Goal: Task Accomplishment & Management: Use online tool/utility

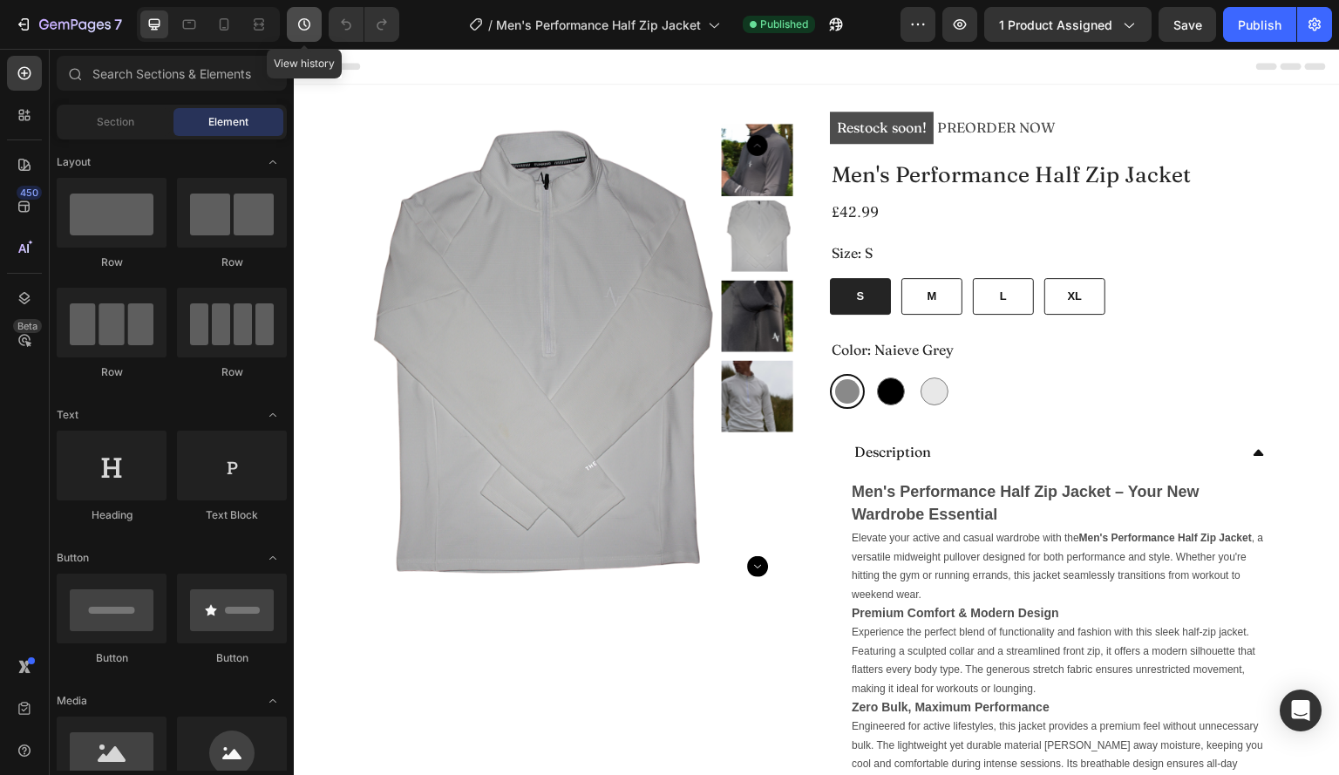
click at [296, 29] on icon "button" at bounding box center [304, 24] width 17 height 17
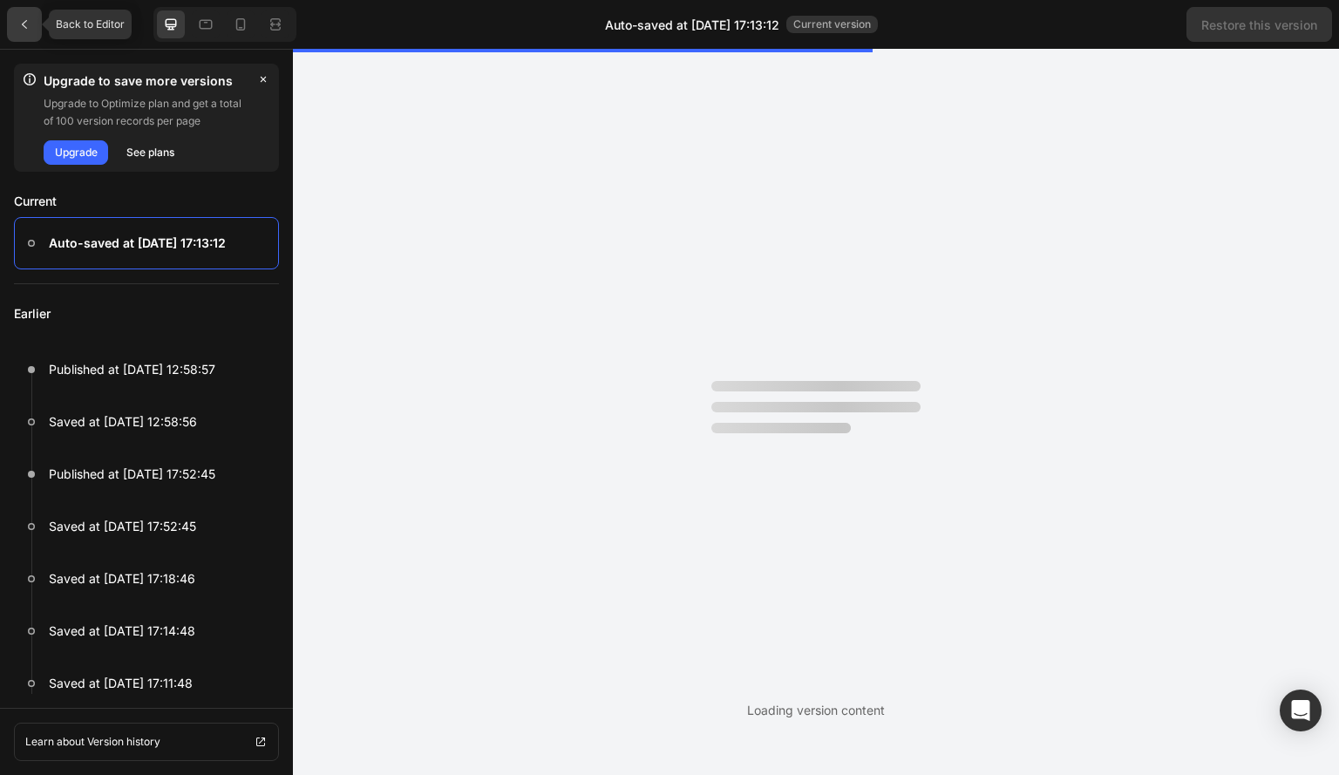
click at [27, 18] on icon at bounding box center [24, 24] width 14 height 14
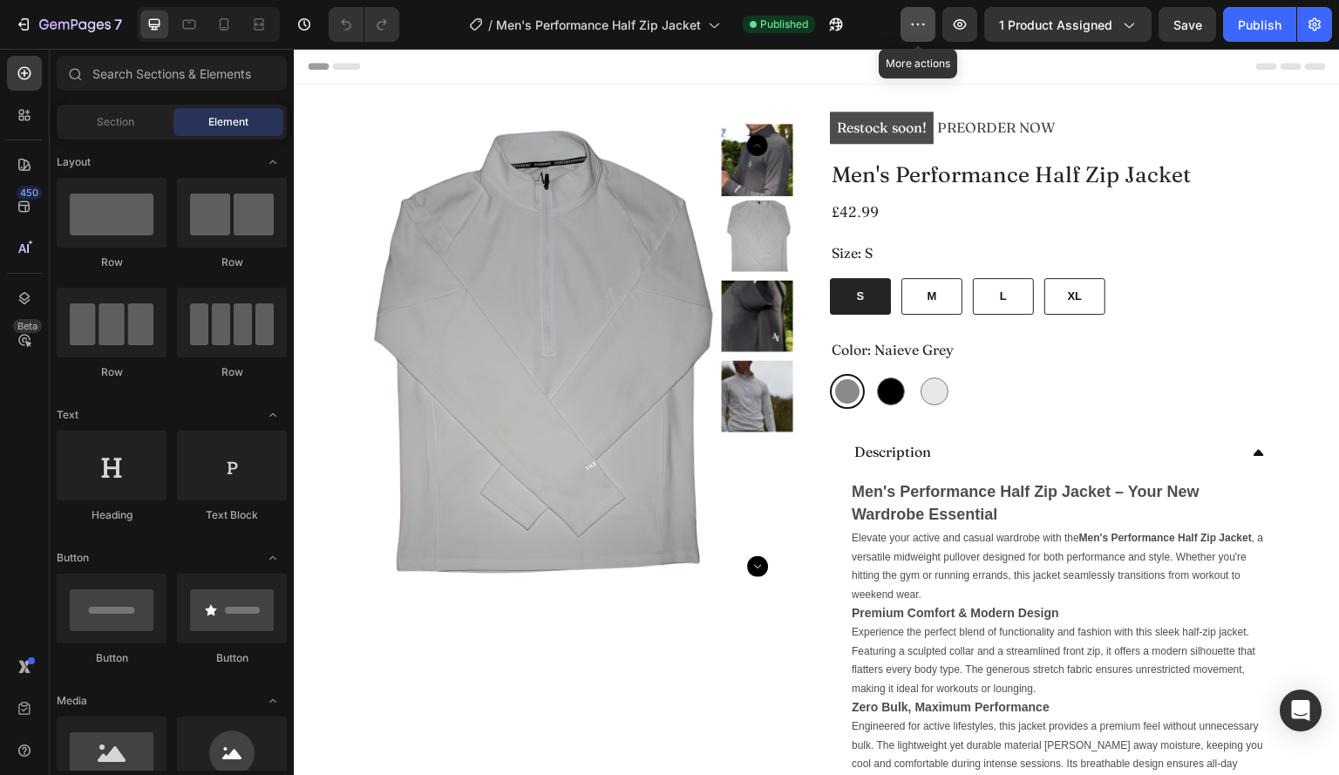
click at [917, 25] on icon "button" at bounding box center [917, 24] width 17 height 17
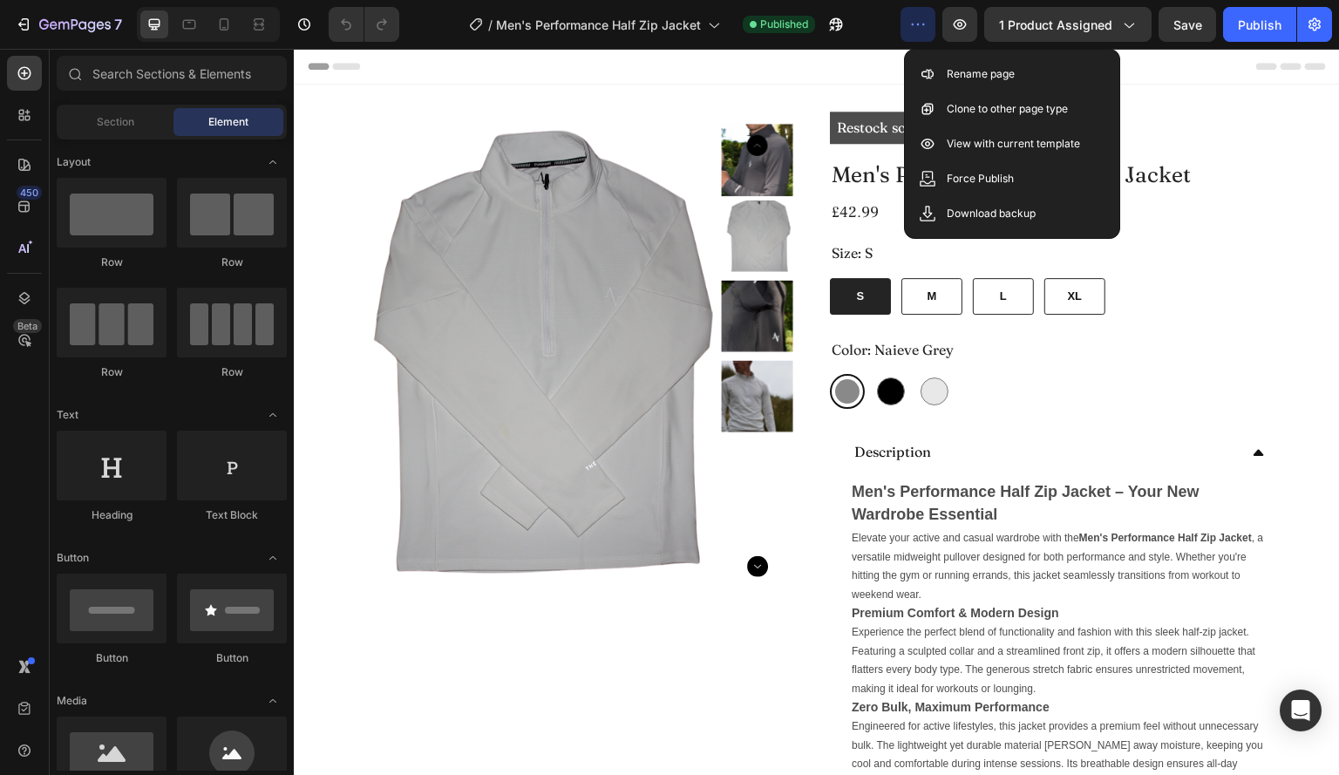
click at [426, 23] on div "/ Men's Performance Half Zip Jacket Published" at bounding box center [656, 24] width 487 height 35
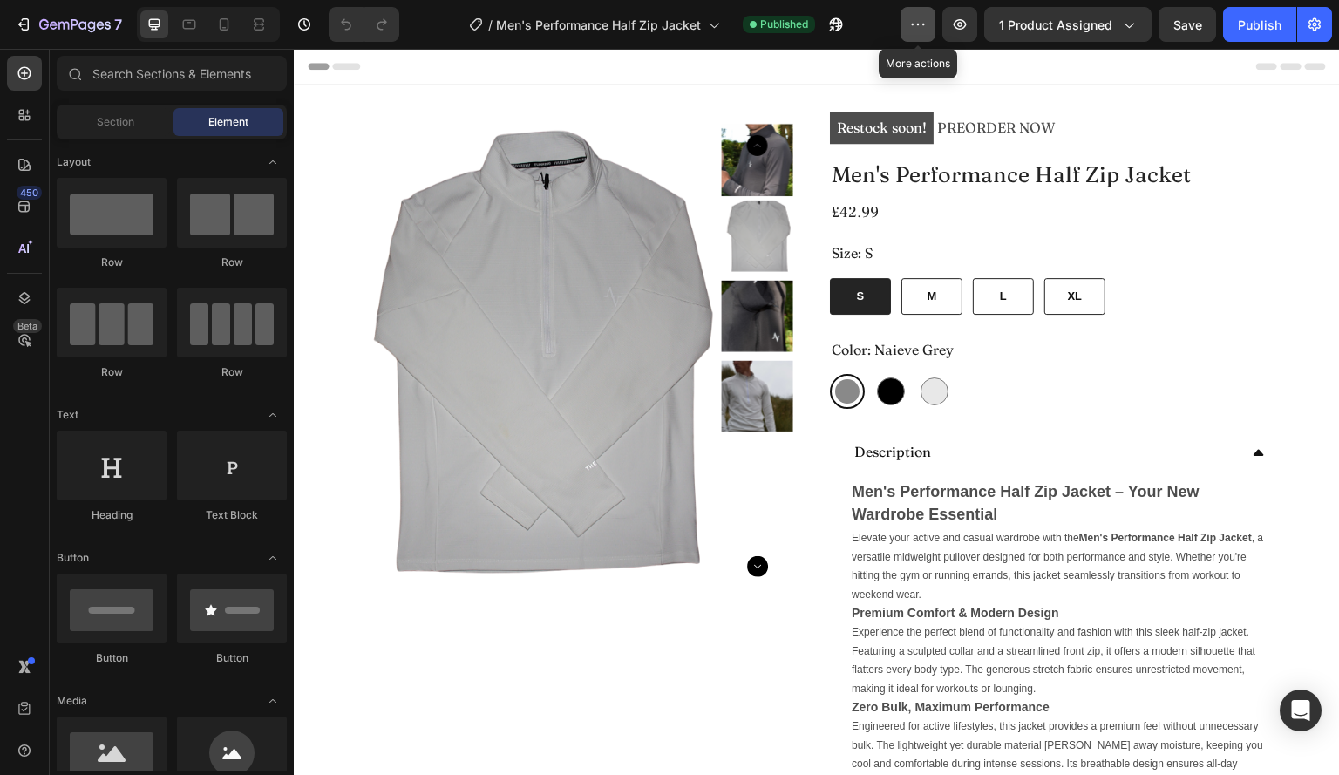
click at [910, 20] on button "button" at bounding box center [918, 24] width 35 height 35
click at [893, 20] on div "/ Men's Performance Half Zip Jacket Published" at bounding box center [656, 24] width 487 height 35
click at [1088, 20] on span "1 product assigned" at bounding box center [1055, 25] width 113 height 18
click at [865, 9] on div "/ Men's Performance Half Zip Jacket Published" at bounding box center [656, 24] width 487 height 35
click at [658, 221] on img at bounding box center [536, 360] width 358 height 478
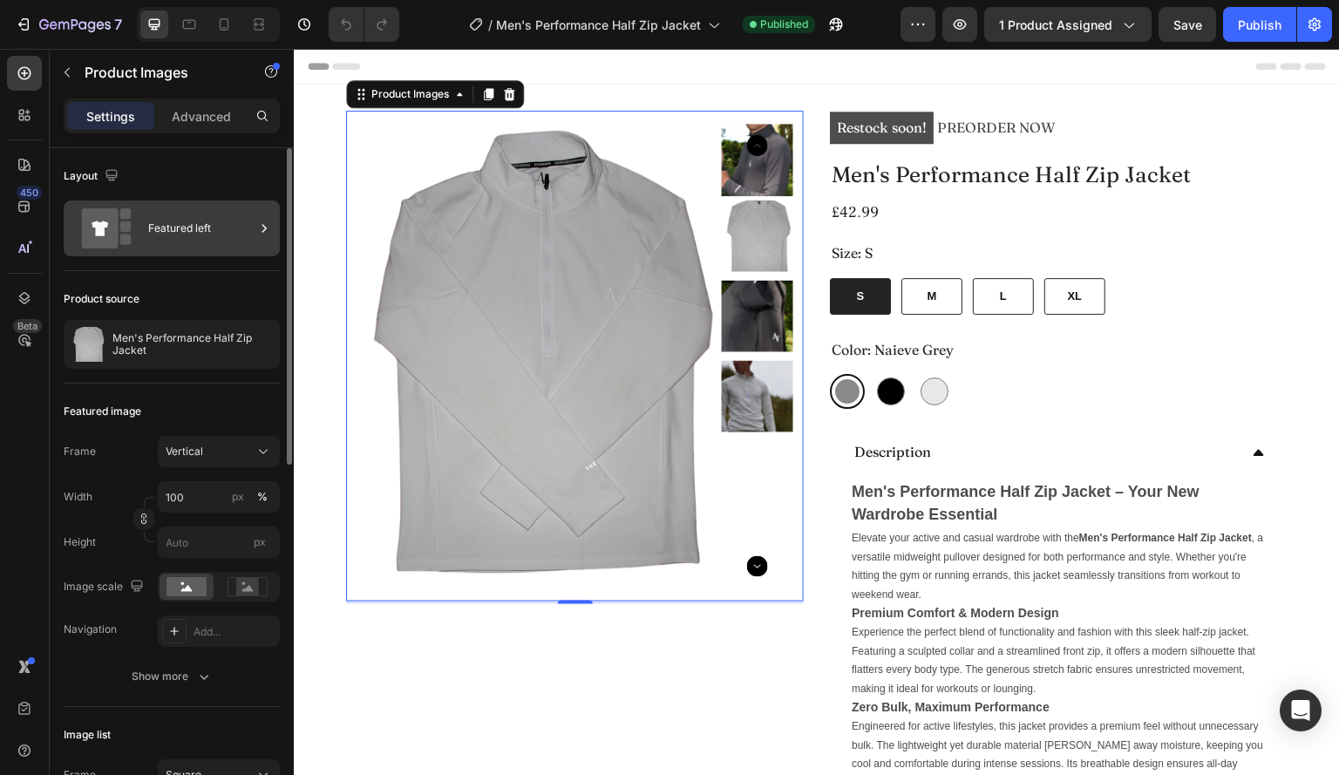
click at [178, 207] on div "Featured left" at bounding box center [172, 229] width 216 height 56
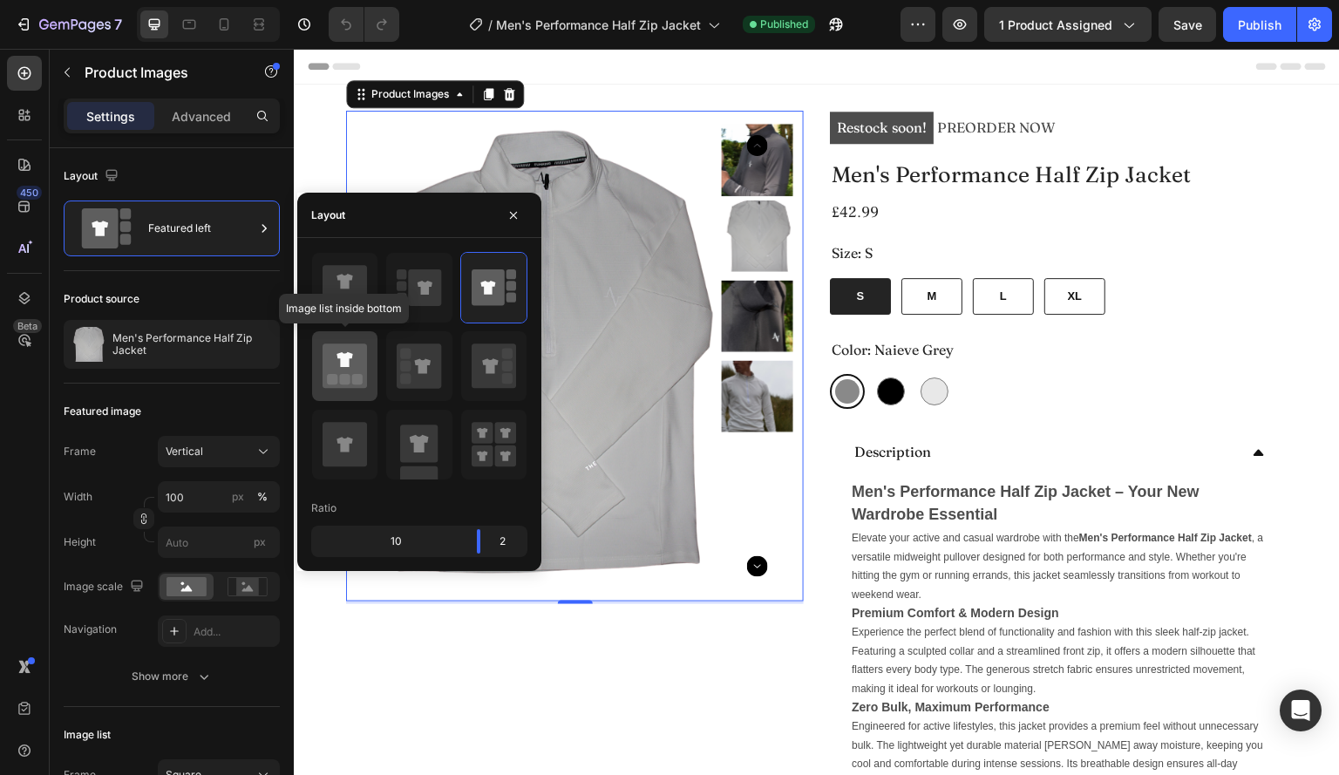
click at [354, 390] on div at bounding box center [344, 366] width 65 height 70
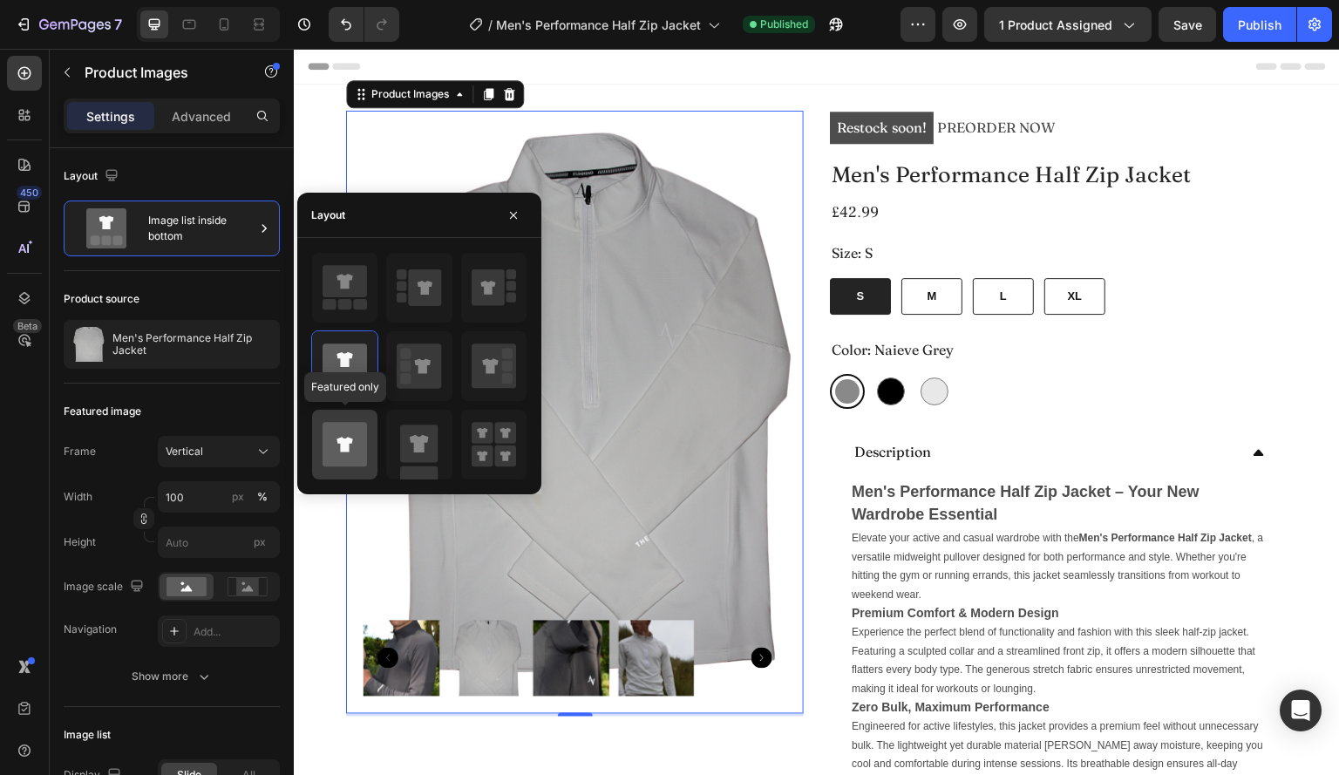
click at [330, 473] on div at bounding box center [344, 445] width 65 height 70
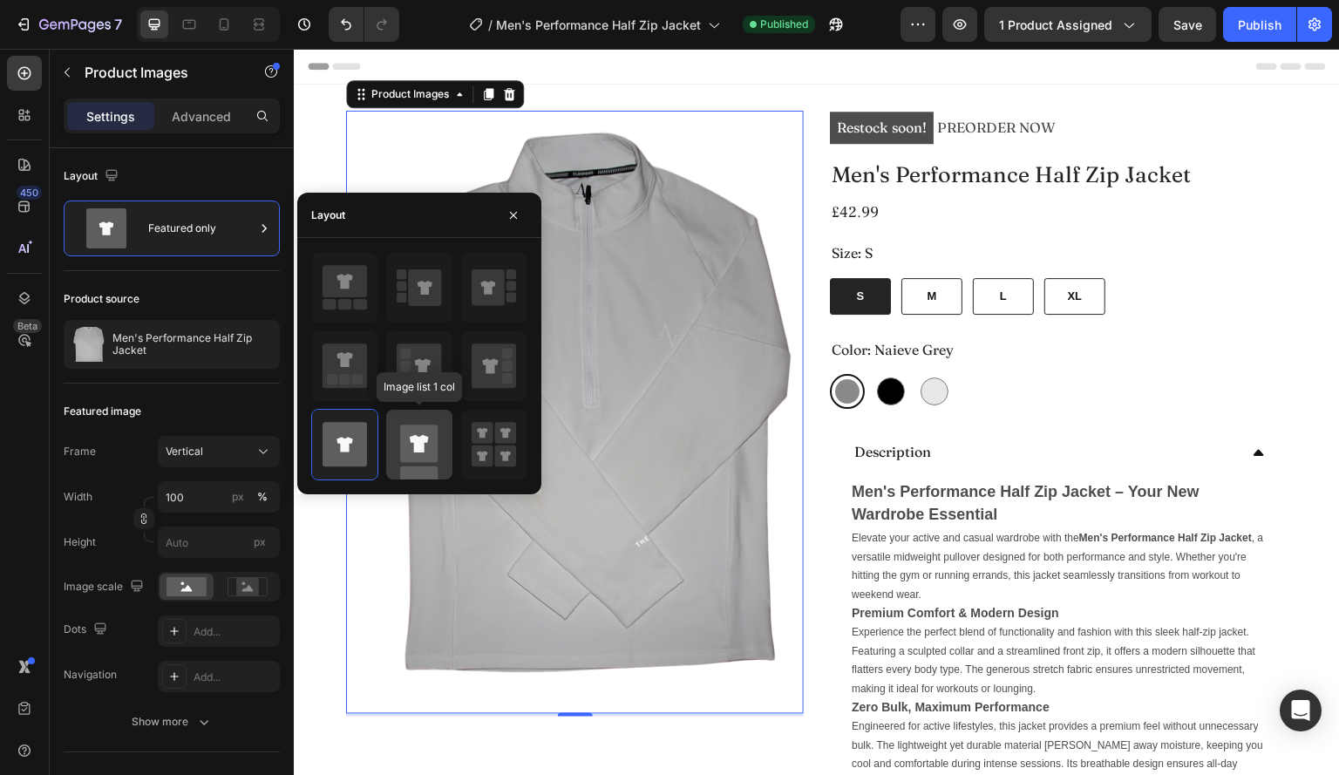
click at [404, 445] on rect at bounding box center [418, 443] width 37 height 37
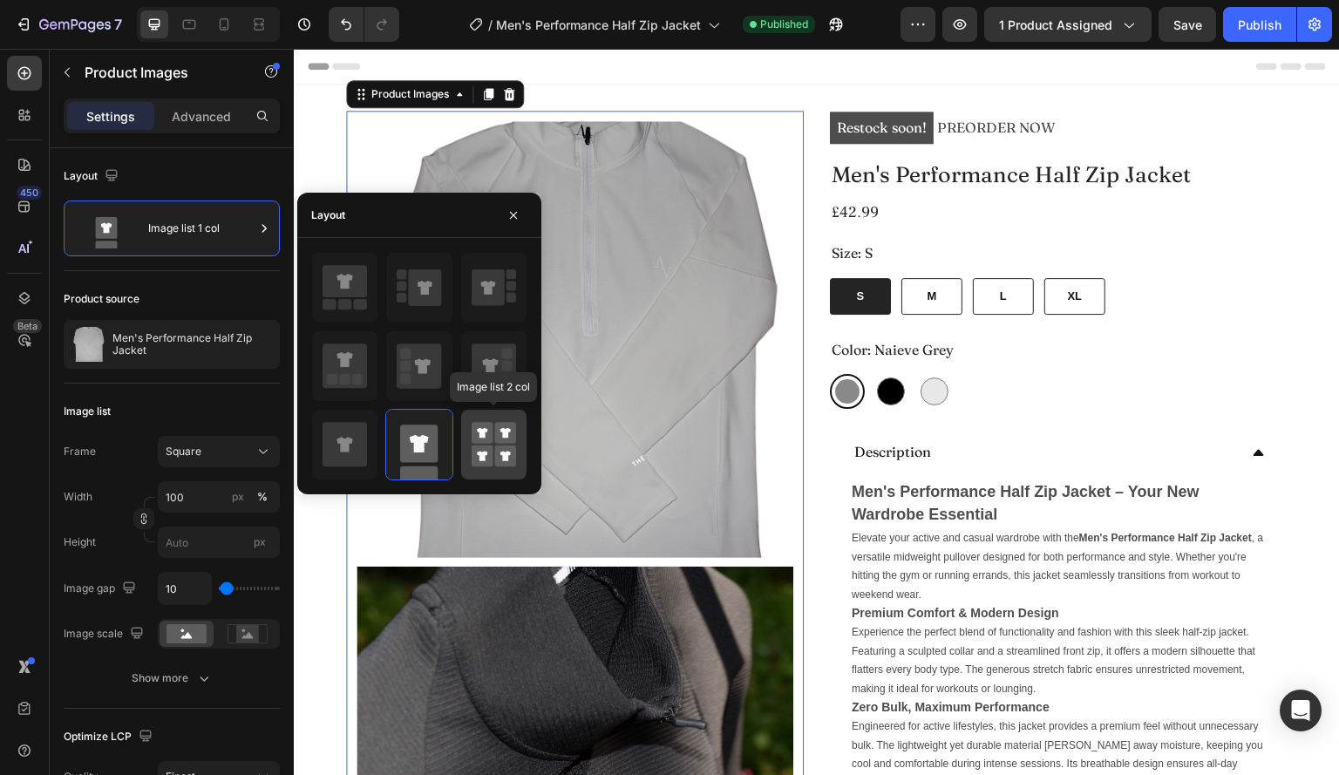
click at [476, 438] on rect at bounding box center [483, 434] width 22 height 22
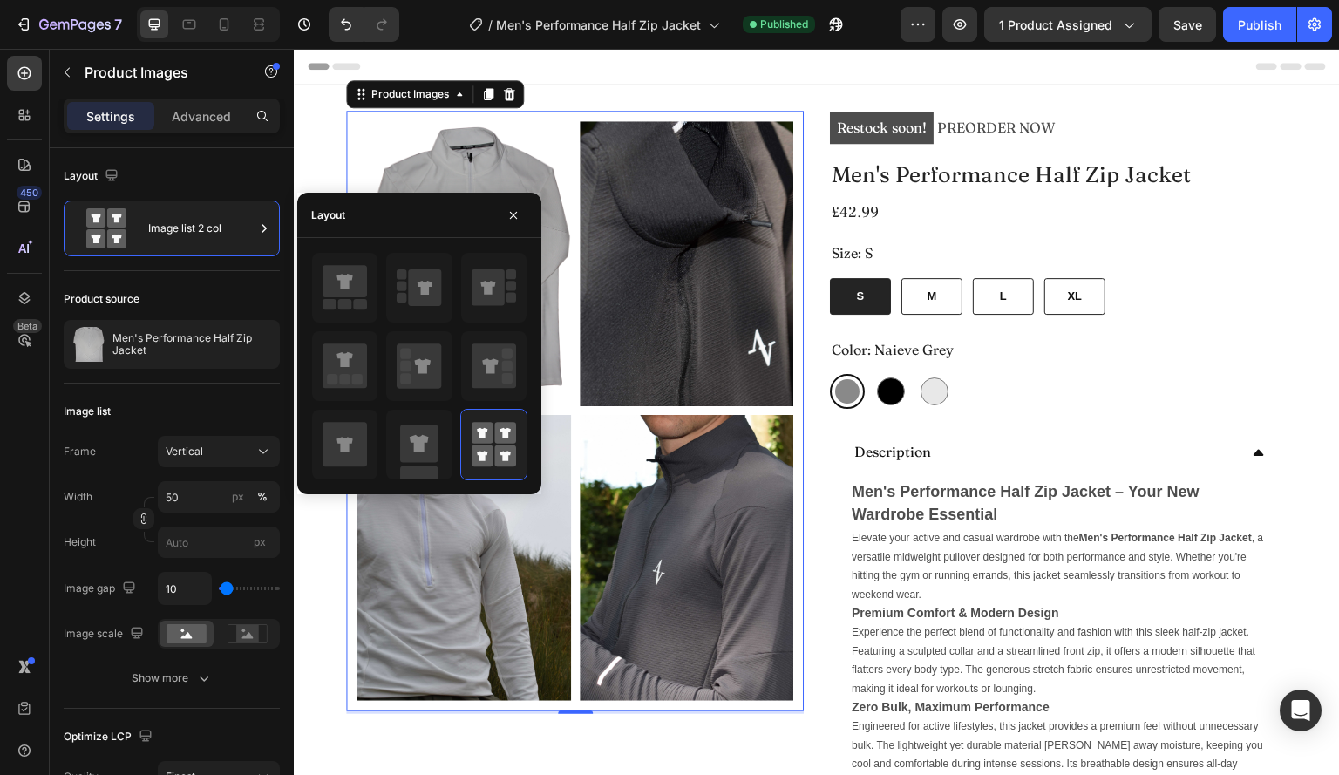
click at [870, 17] on div "/ Men's Performance Half Zip Jacket Published" at bounding box center [656, 24] width 487 height 35
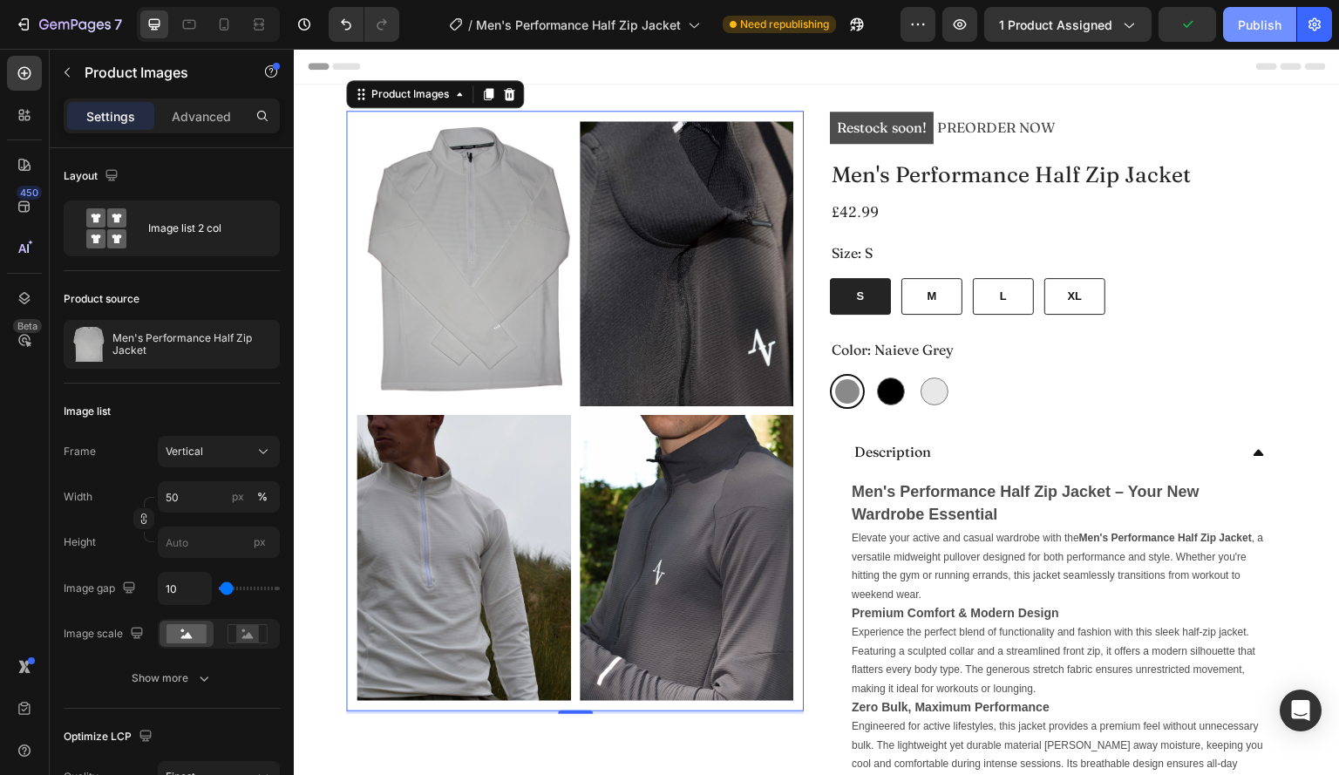
click at [1249, 17] on div "Publish" at bounding box center [1260, 25] width 44 height 18
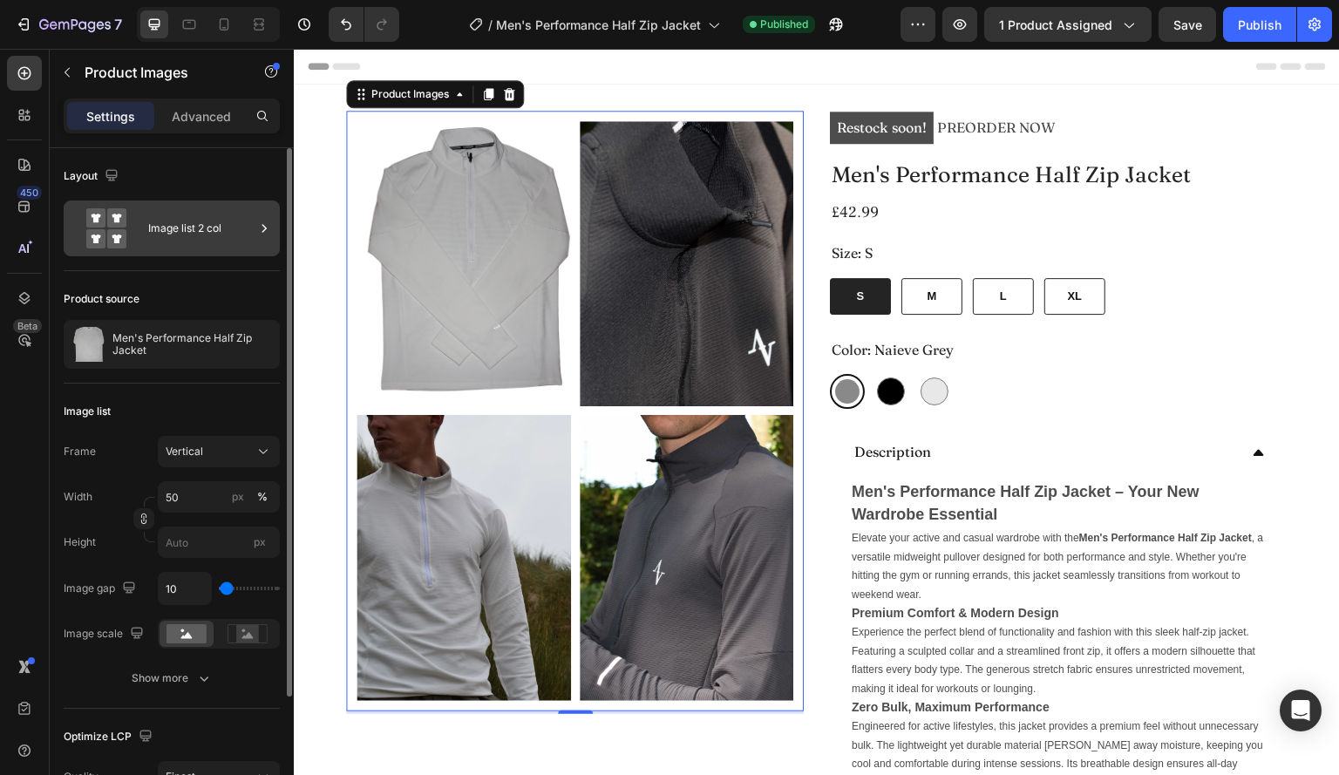
click at [201, 221] on div "Image list 2 col" at bounding box center [201, 228] width 106 height 40
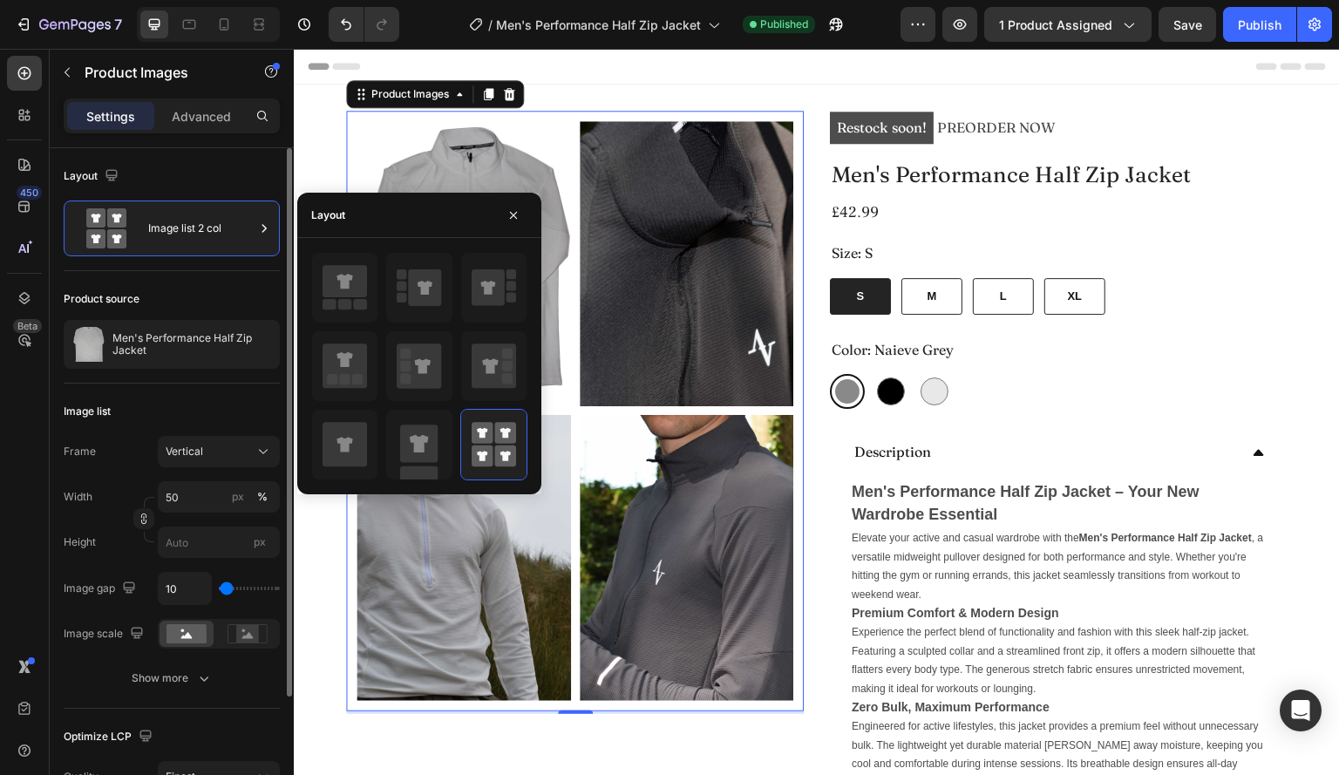
click at [227, 179] on div "Layout" at bounding box center [172, 176] width 216 height 28
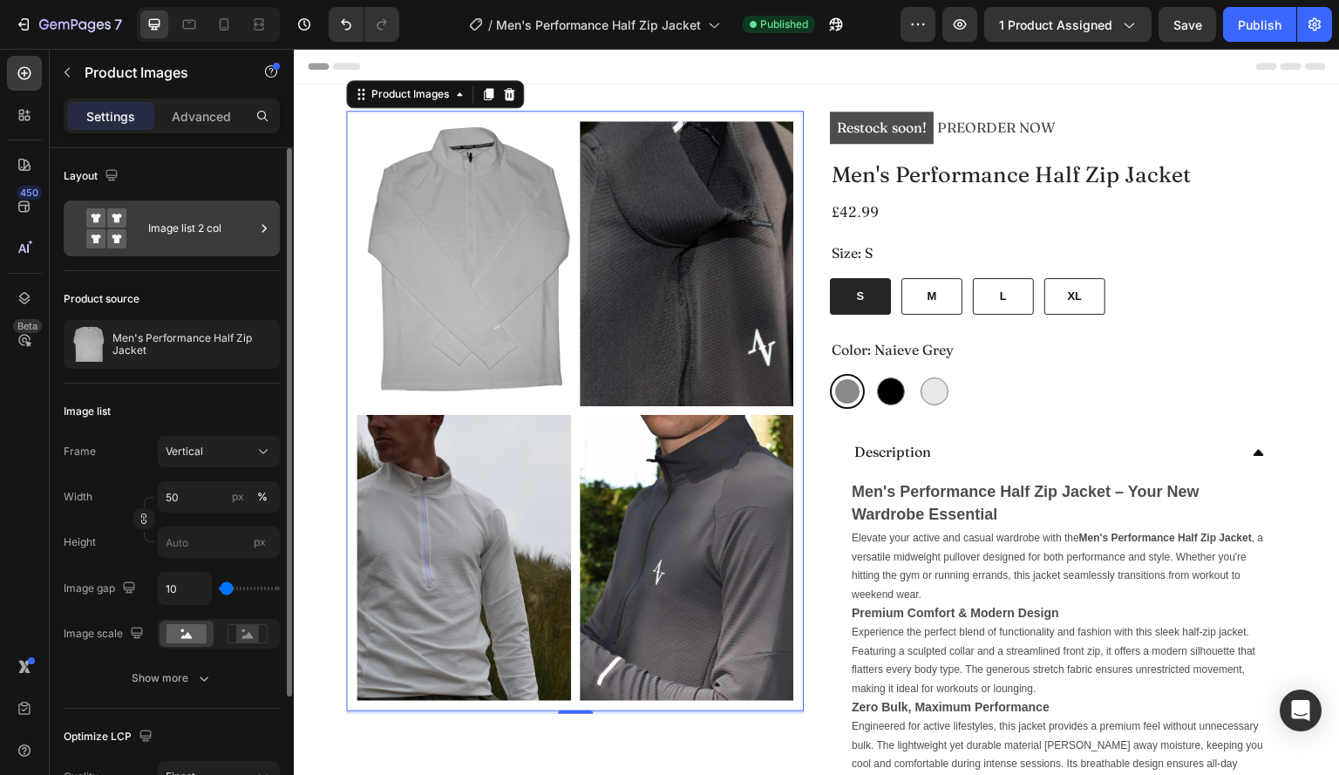
click at [220, 236] on div "Image list 2 col" at bounding box center [201, 228] width 106 height 40
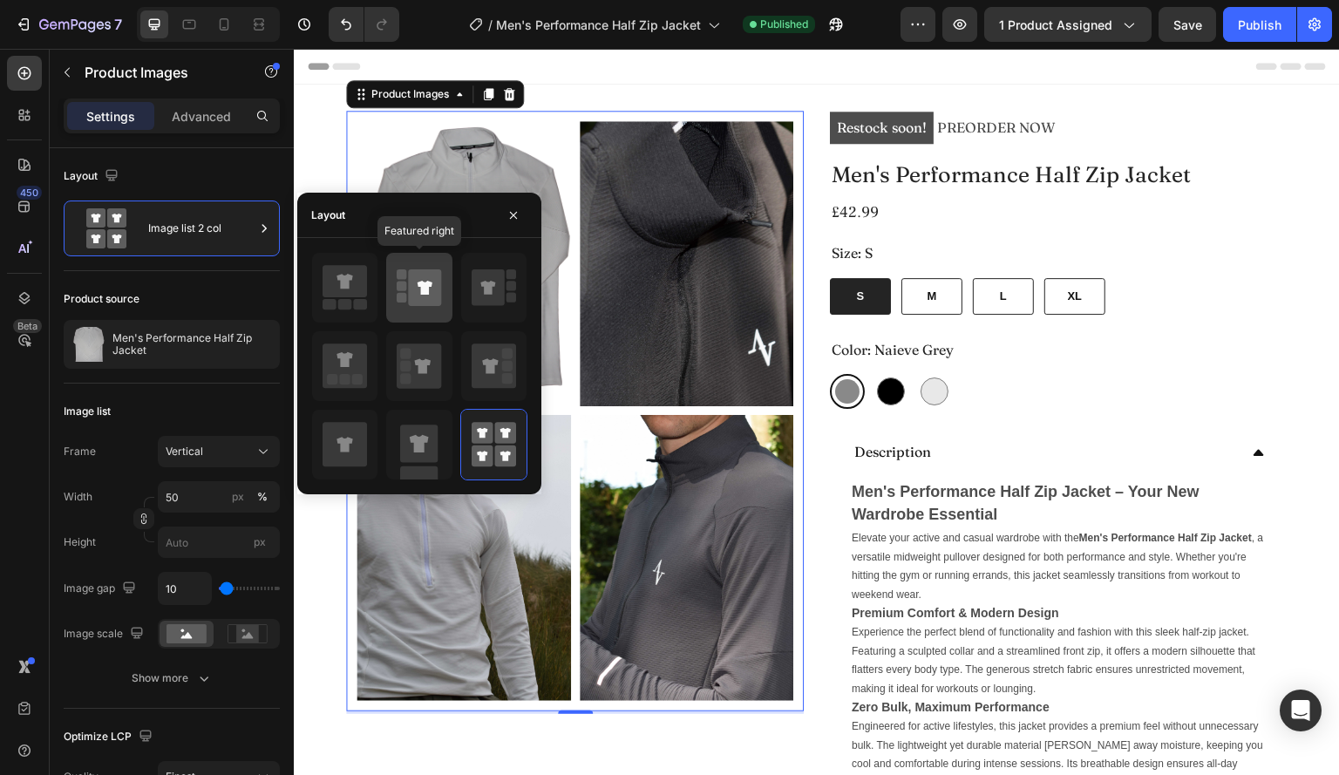
click at [424, 296] on icon at bounding box center [425, 287] width 33 height 37
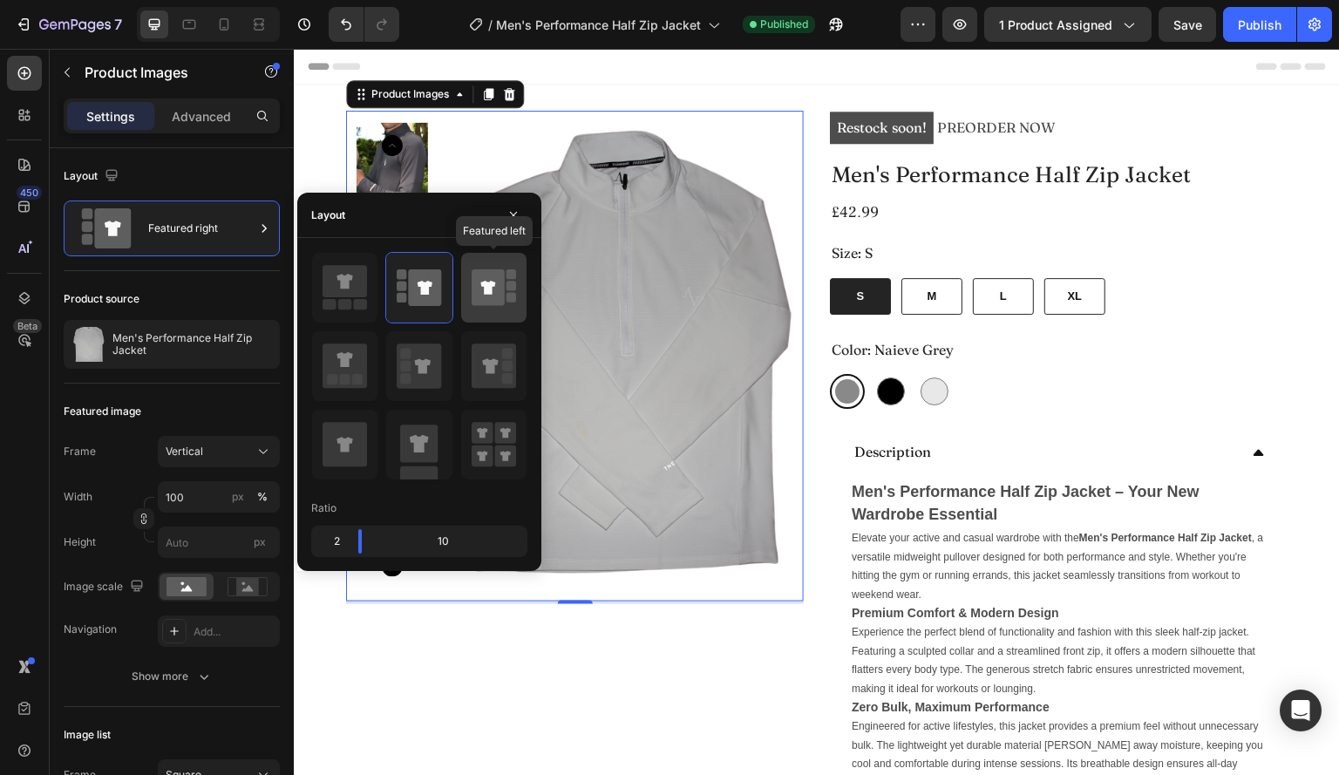
click at [476, 299] on icon at bounding box center [488, 287] width 33 height 37
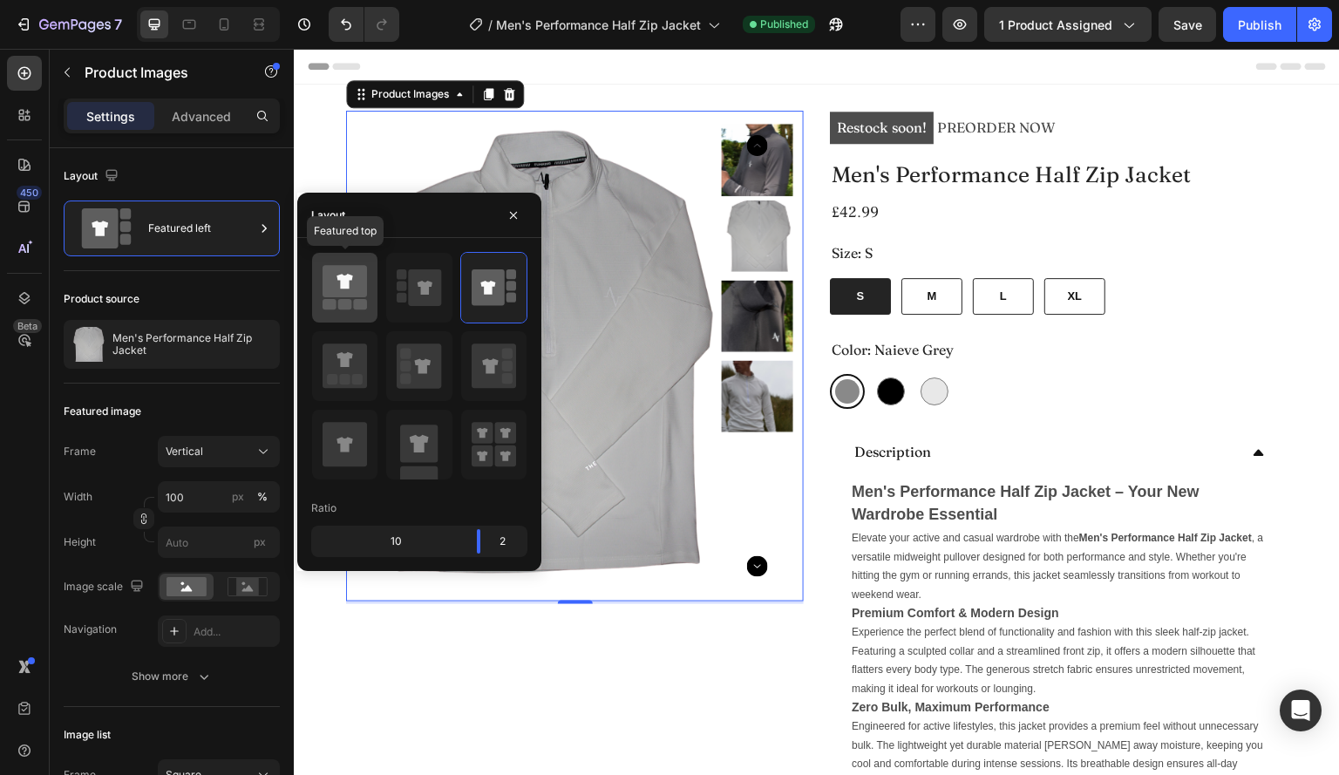
click at [363, 289] on icon at bounding box center [345, 282] width 44 height 32
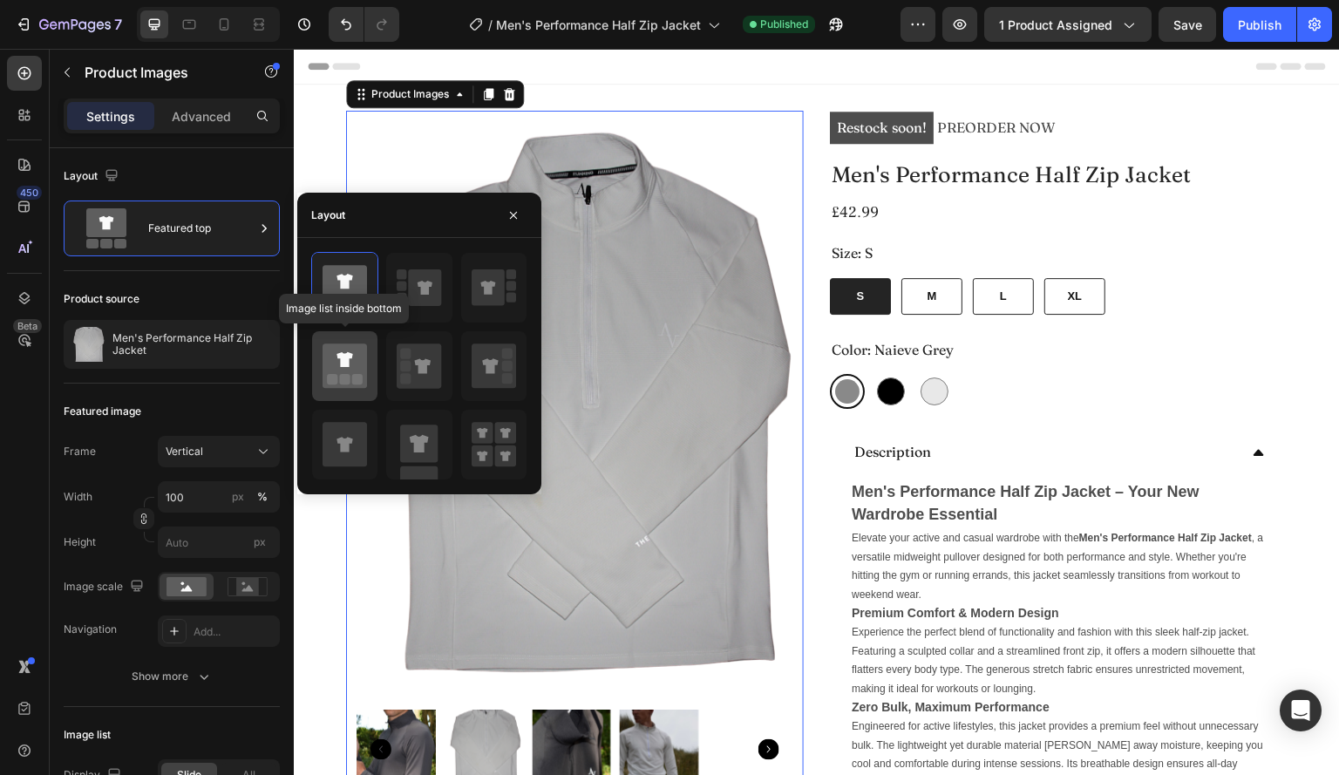
click at [347, 379] on rect at bounding box center [345, 380] width 10 height 10
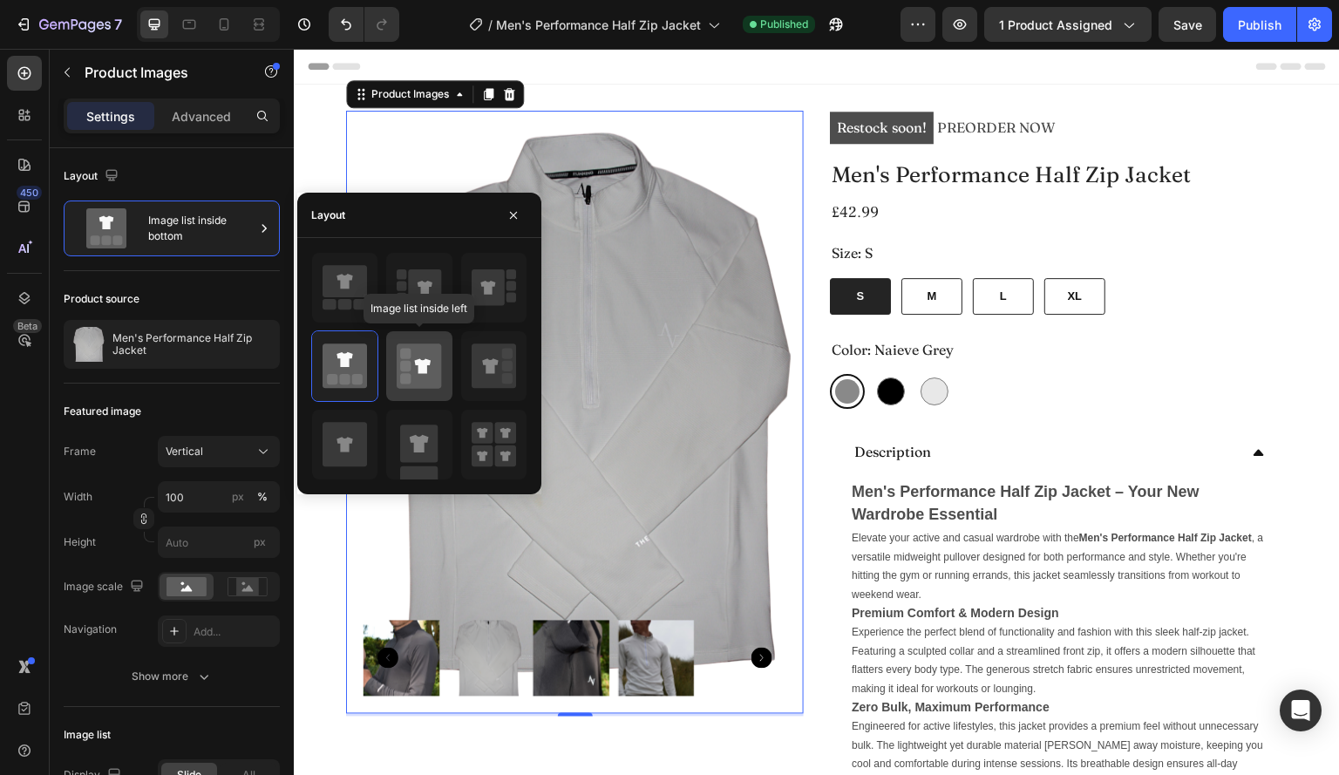
click at [429, 386] on icon at bounding box center [419, 366] width 44 height 44
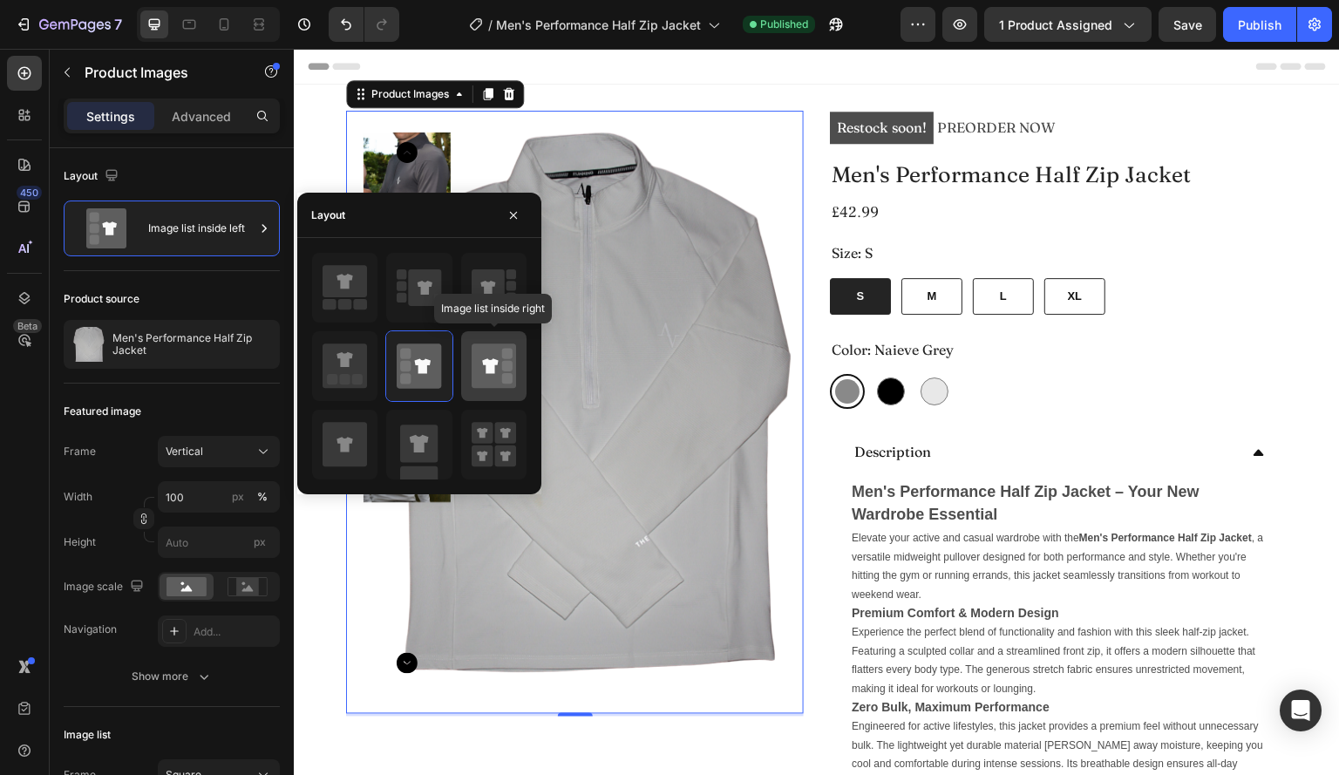
click at [509, 364] on rect at bounding box center [507, 366] width 10 height 10
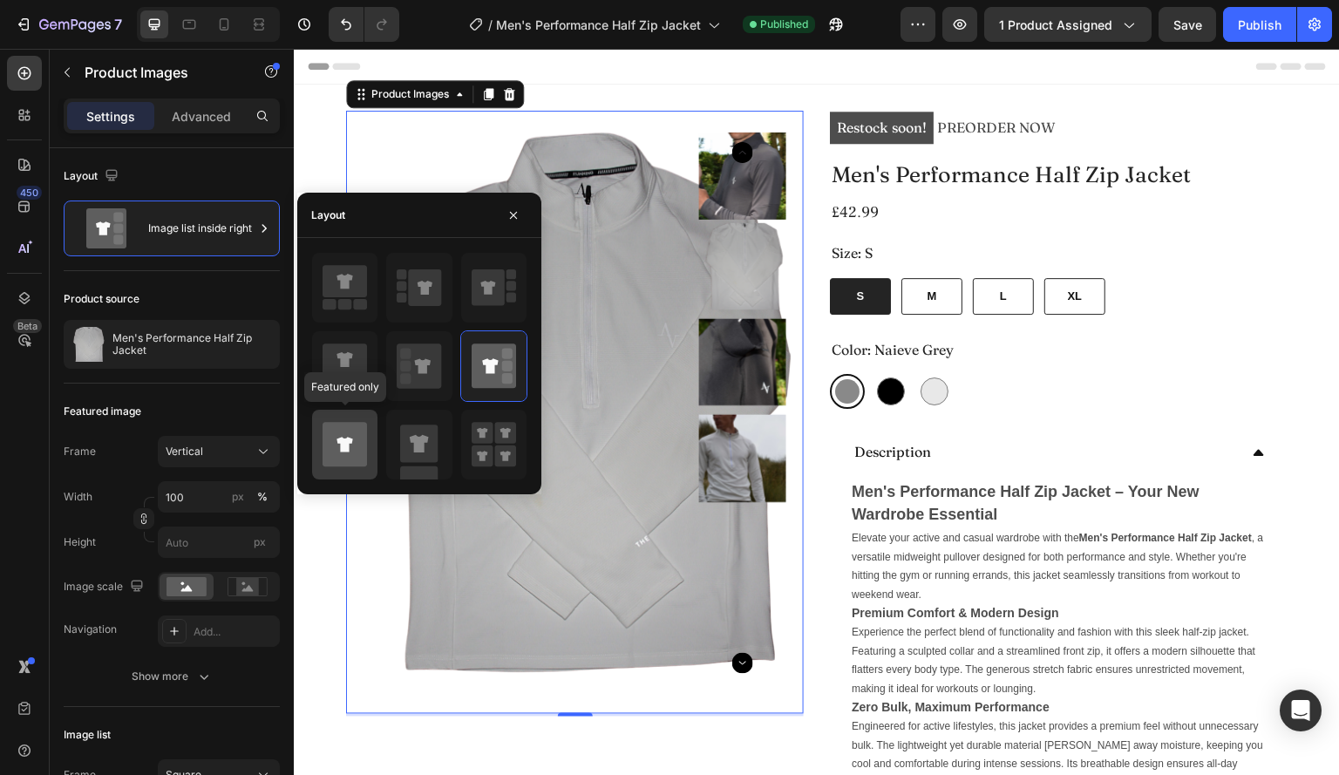
click at [349, 427] on icon at bounding box center [345, 445] width 44 height 44
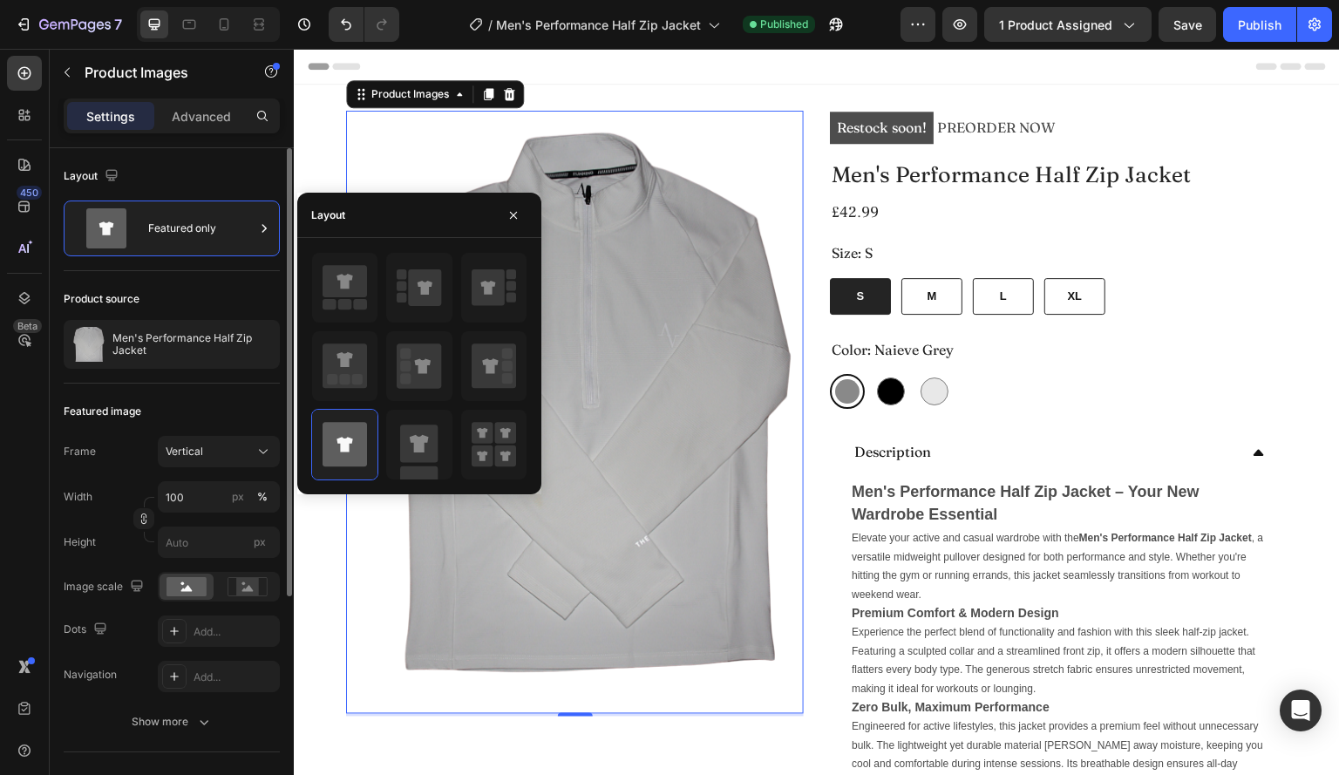
click at [268, 163] on div "Layout" at bounding box center [172, 176] width 216 height 28
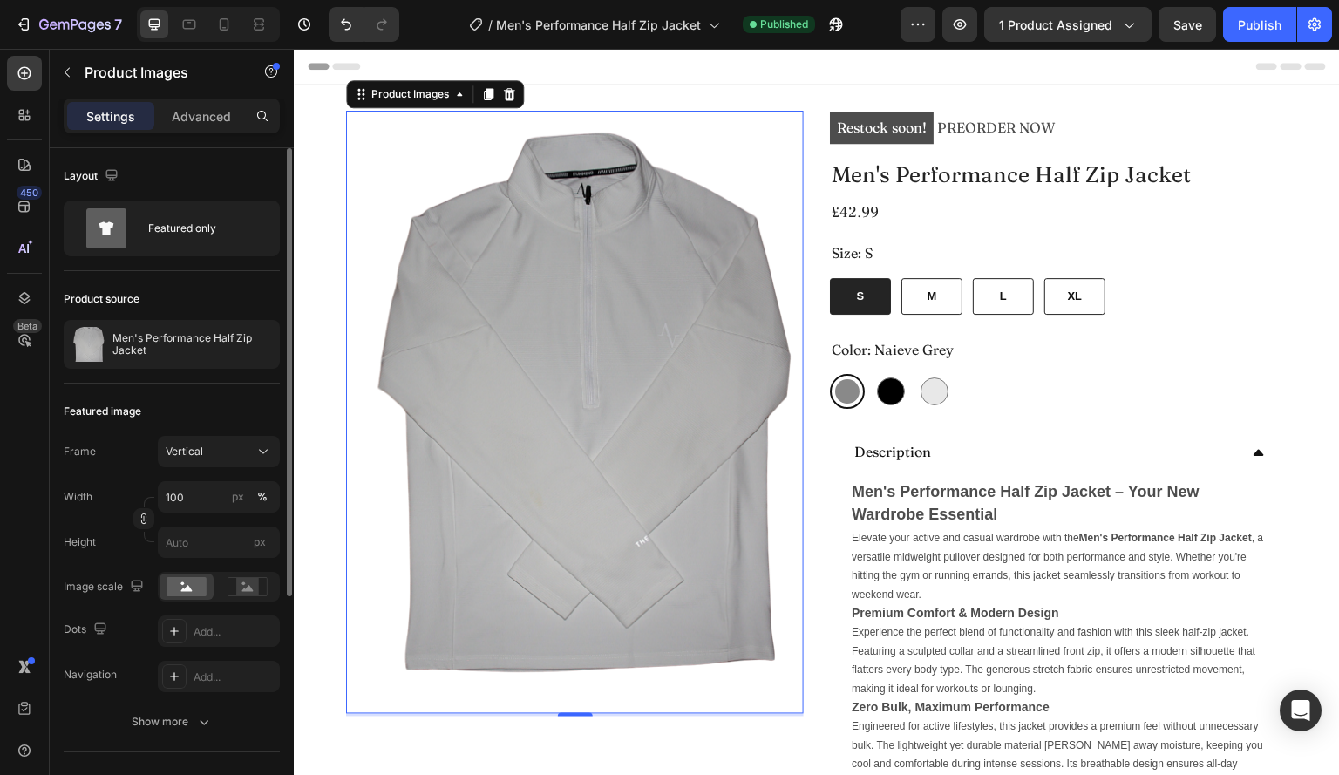
scroll to position [347, 0]
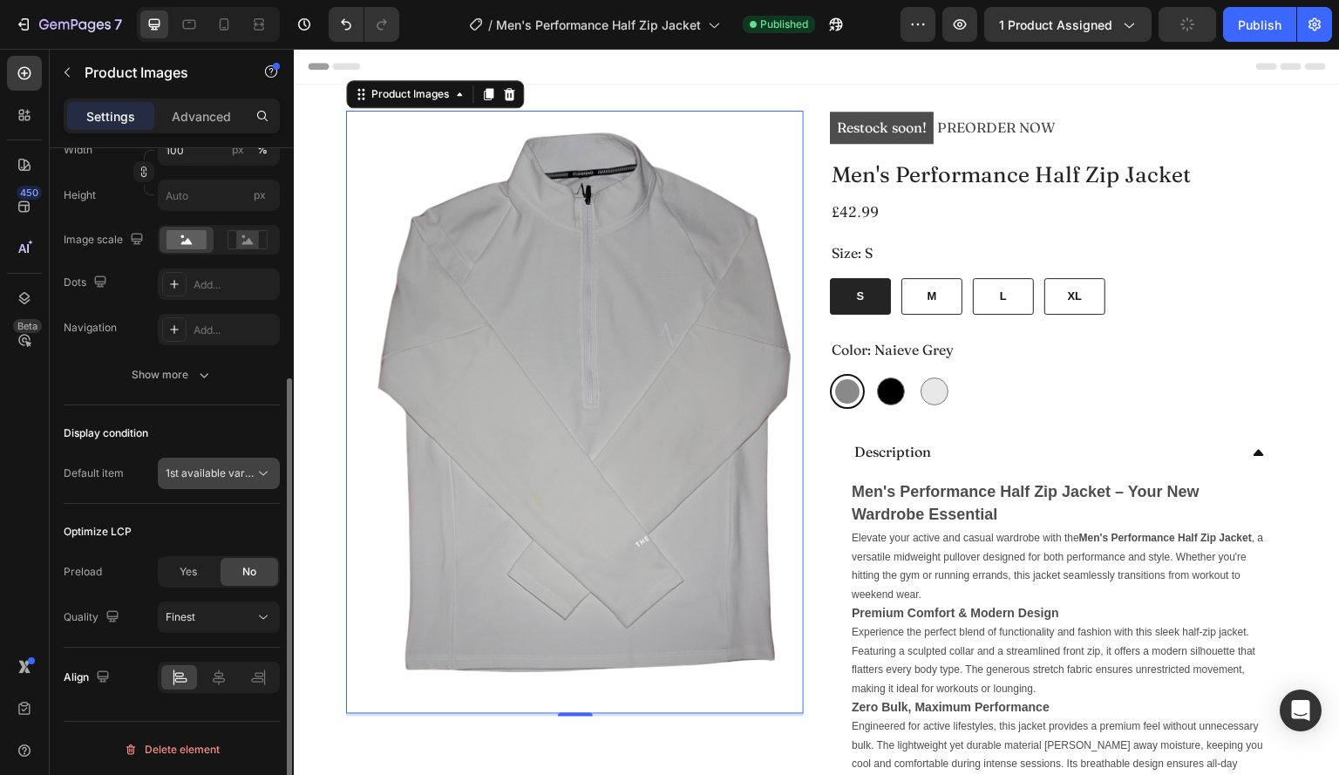
click at [225, 479] on span "1st available variant" at bounding box center [210, 474] width 89 height 16
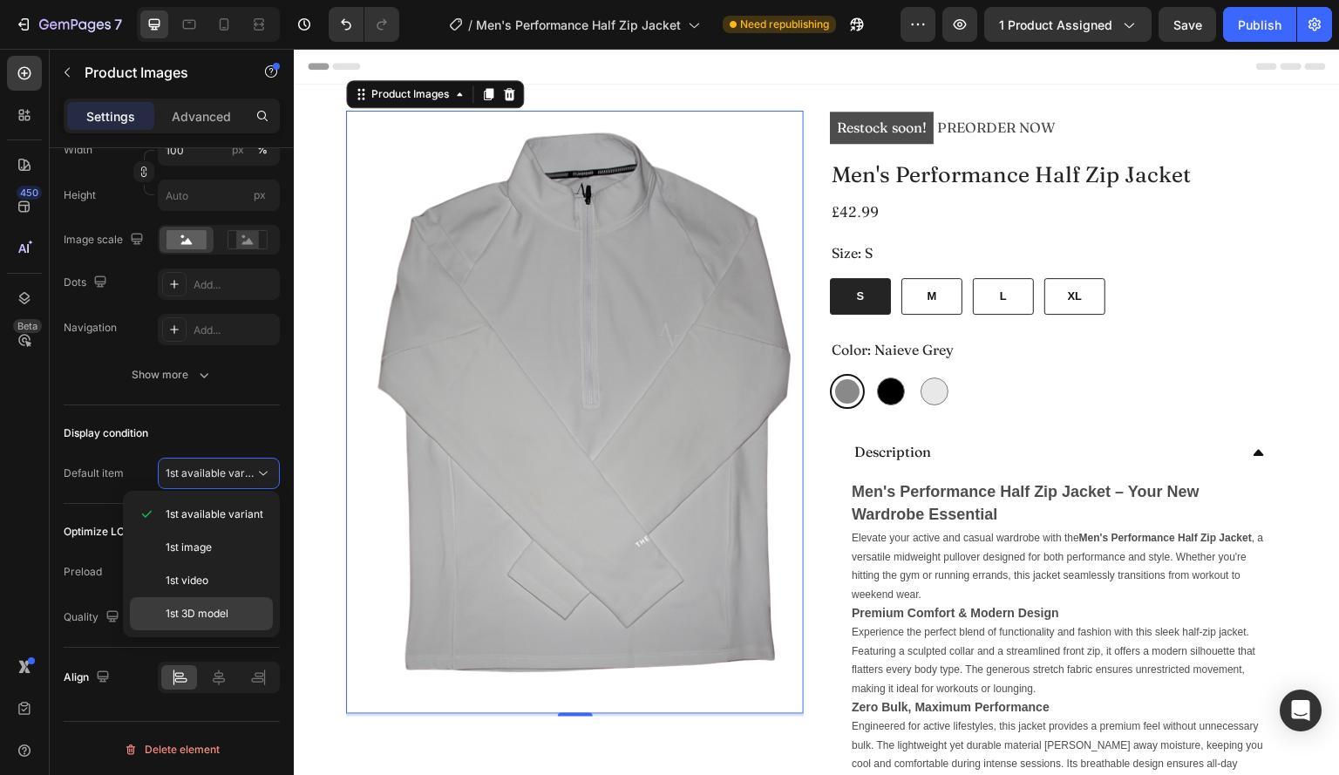
click at [201, 609] on span "1st 3D model" at bounding box center [197, 614] width 63 height 16
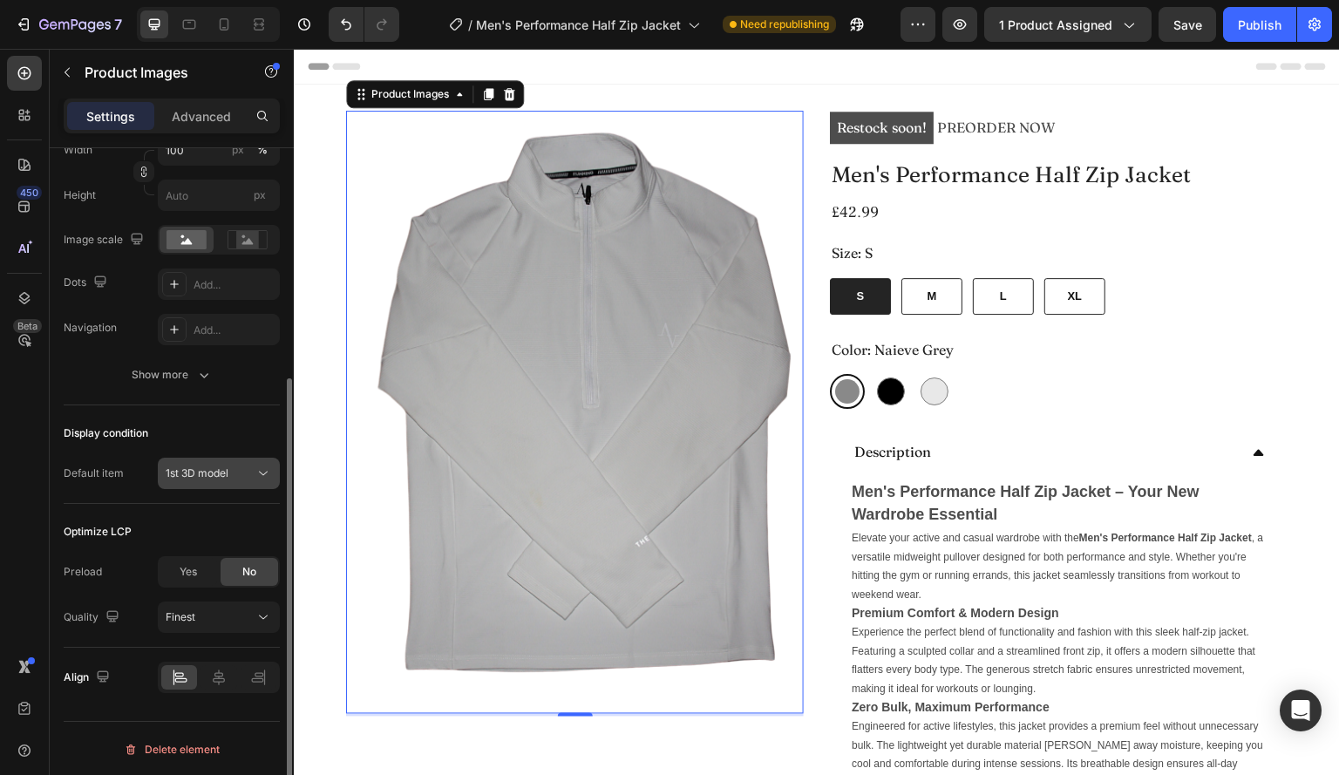
click at [218, 479] on span "1st 3D model" at bounding box center [197, 474] width 63 height 16
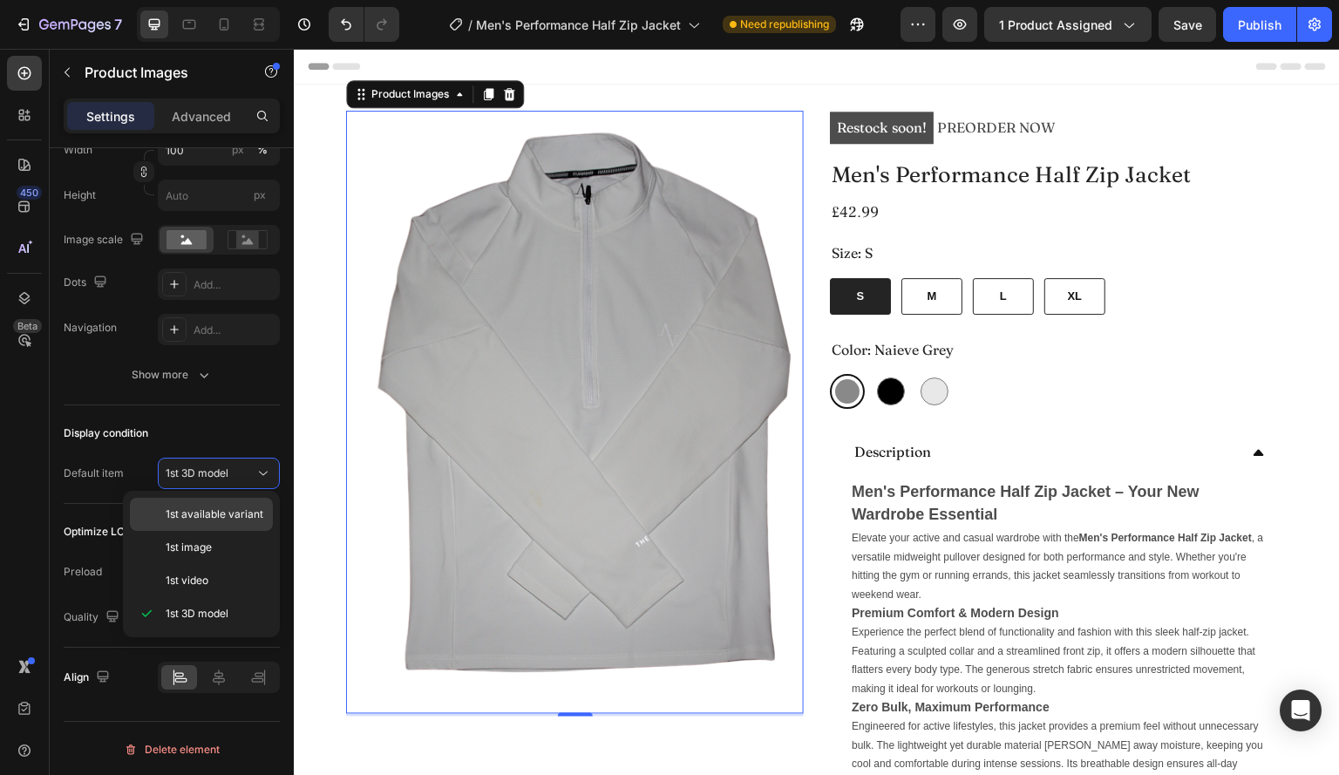
click at [214, 526] on div "1st available variant" at bounding box center [201, 514] width 143 height 33
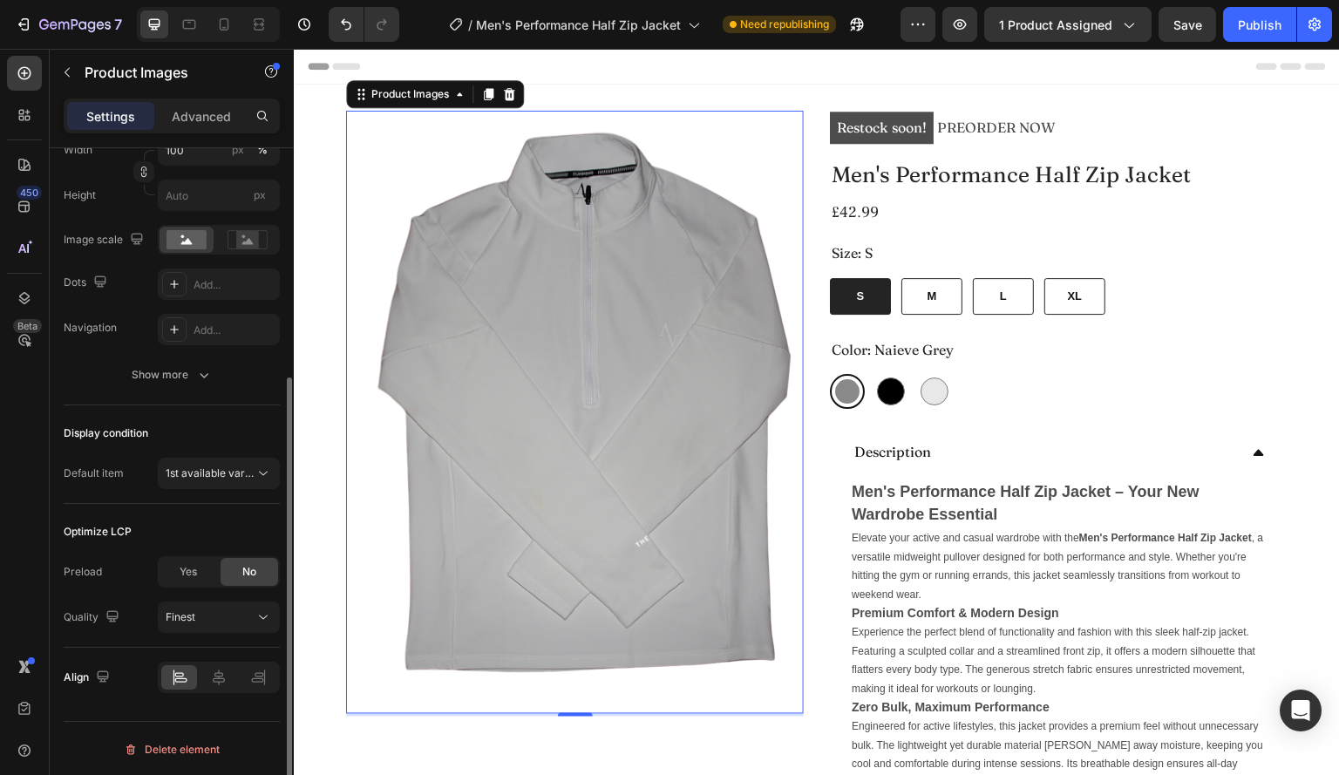
click at [233, 417] on div "Display condition Default item 1st available variant" at bounding box center [172, 454] width 216 height 99
click at [186, 576] on span "Yes" at bounding box center [188, 572] width 17 height 16
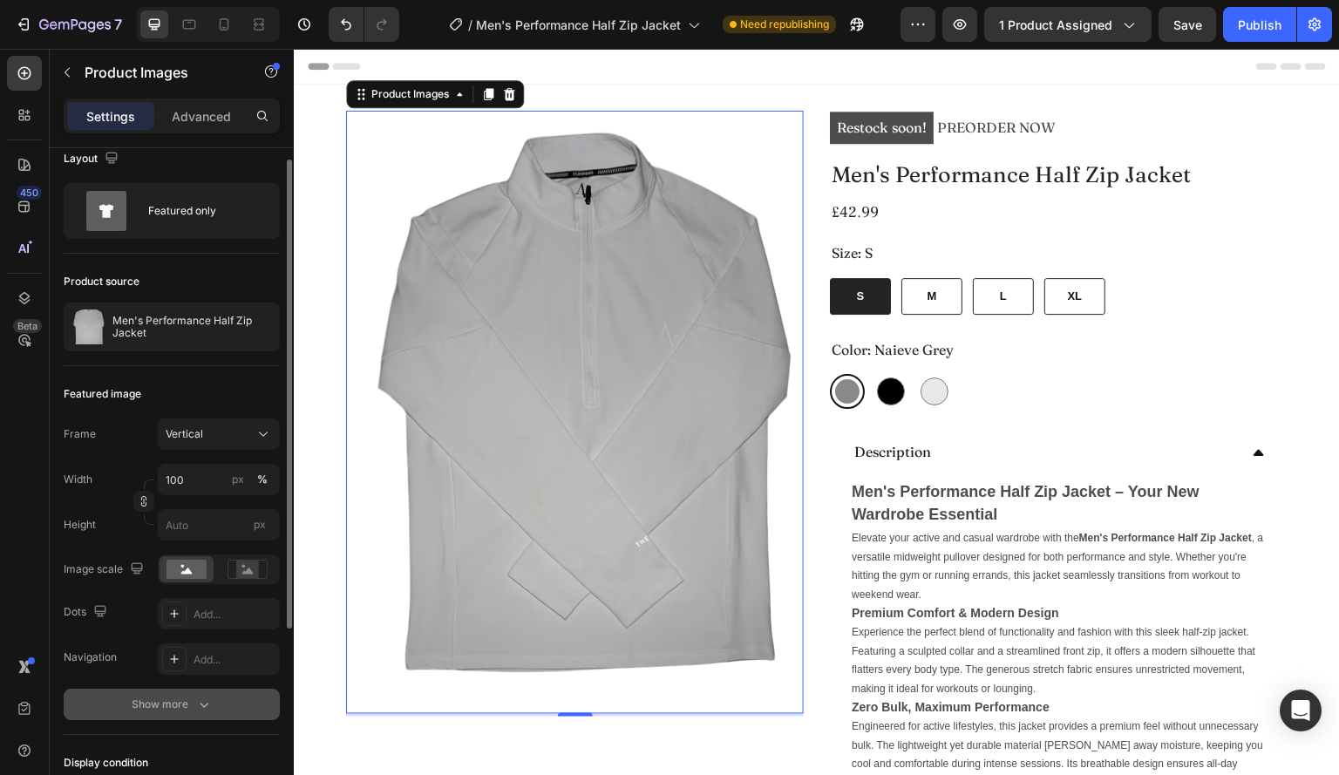
scroll to position [0, 0]
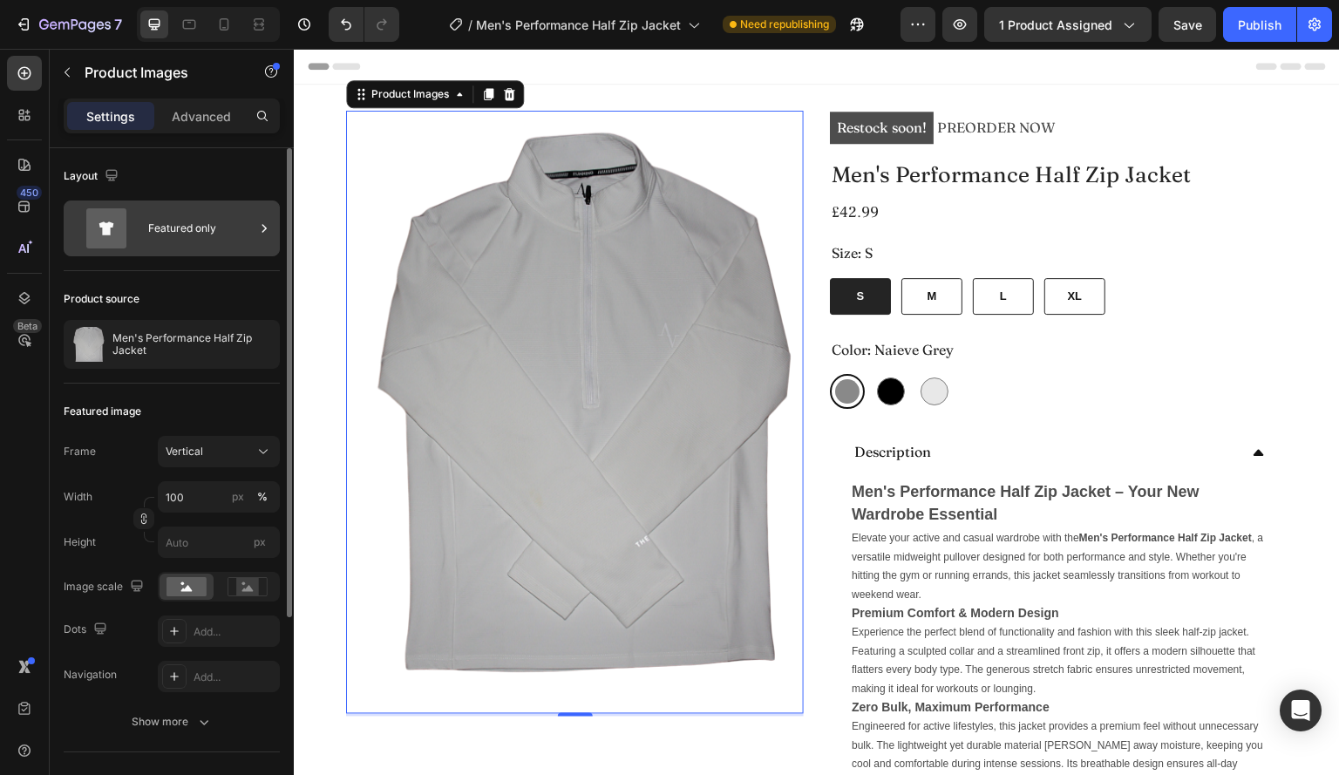
click at [215, 238] on div "Featured only" at bounding box center [201, 228] width 106 height 40
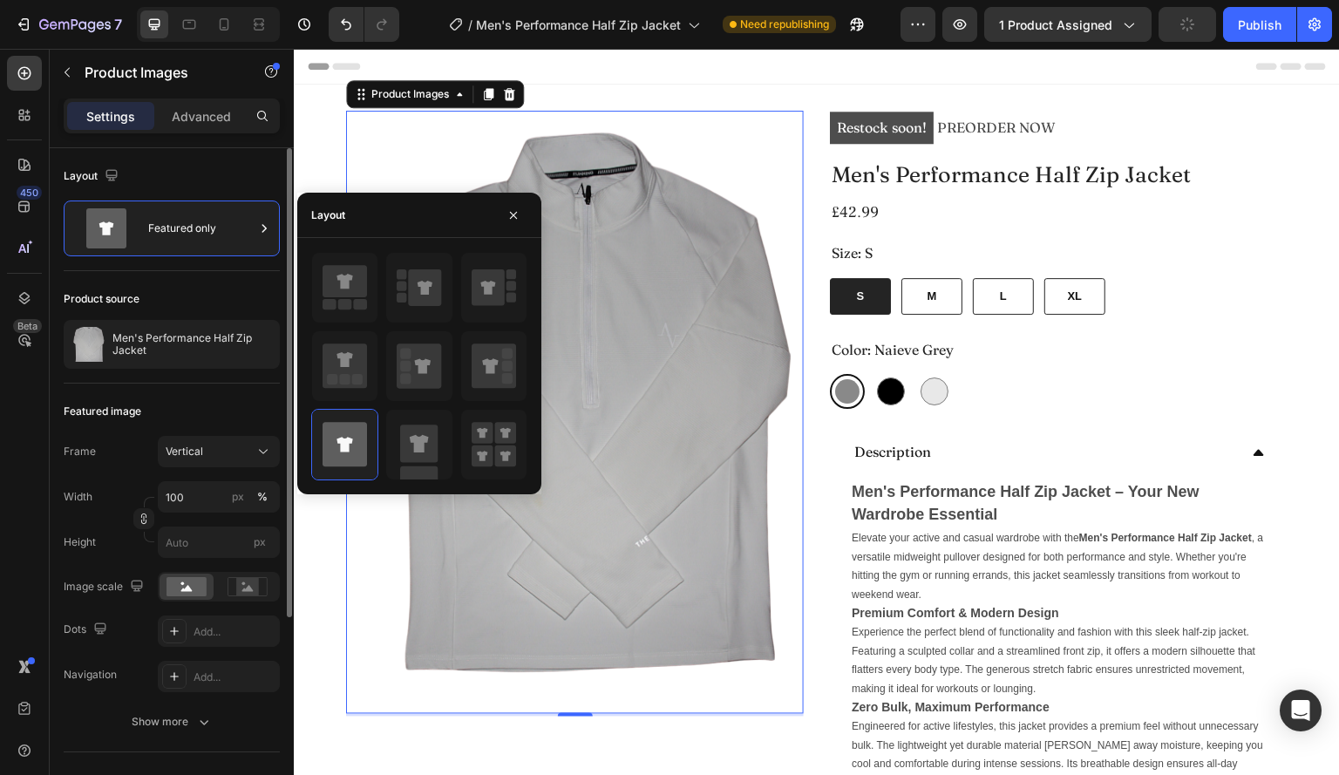
click at [219, 179] on div "Layout" at bounding box center [172, 176] width 216 height 28
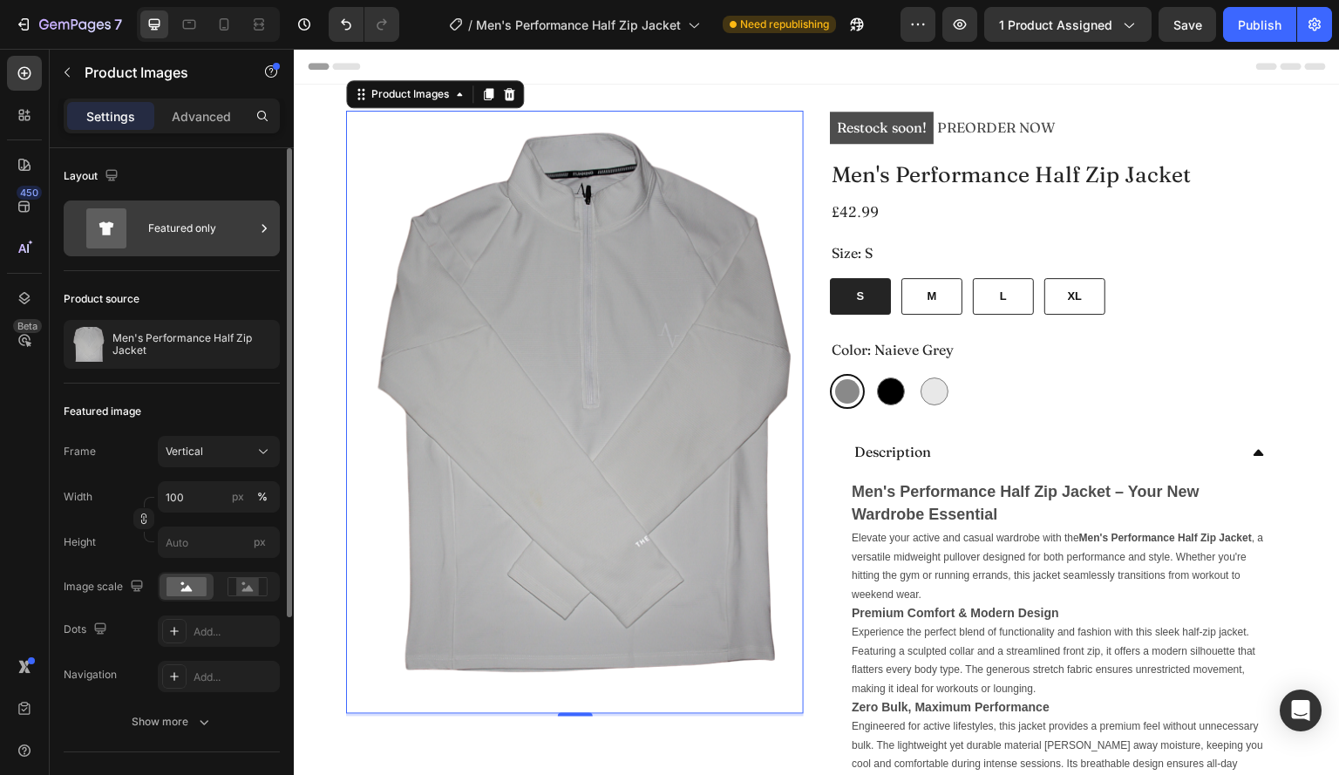
click at [215, 229] on div "Featured only" at bounding box center [201, 228] width 106 height 40
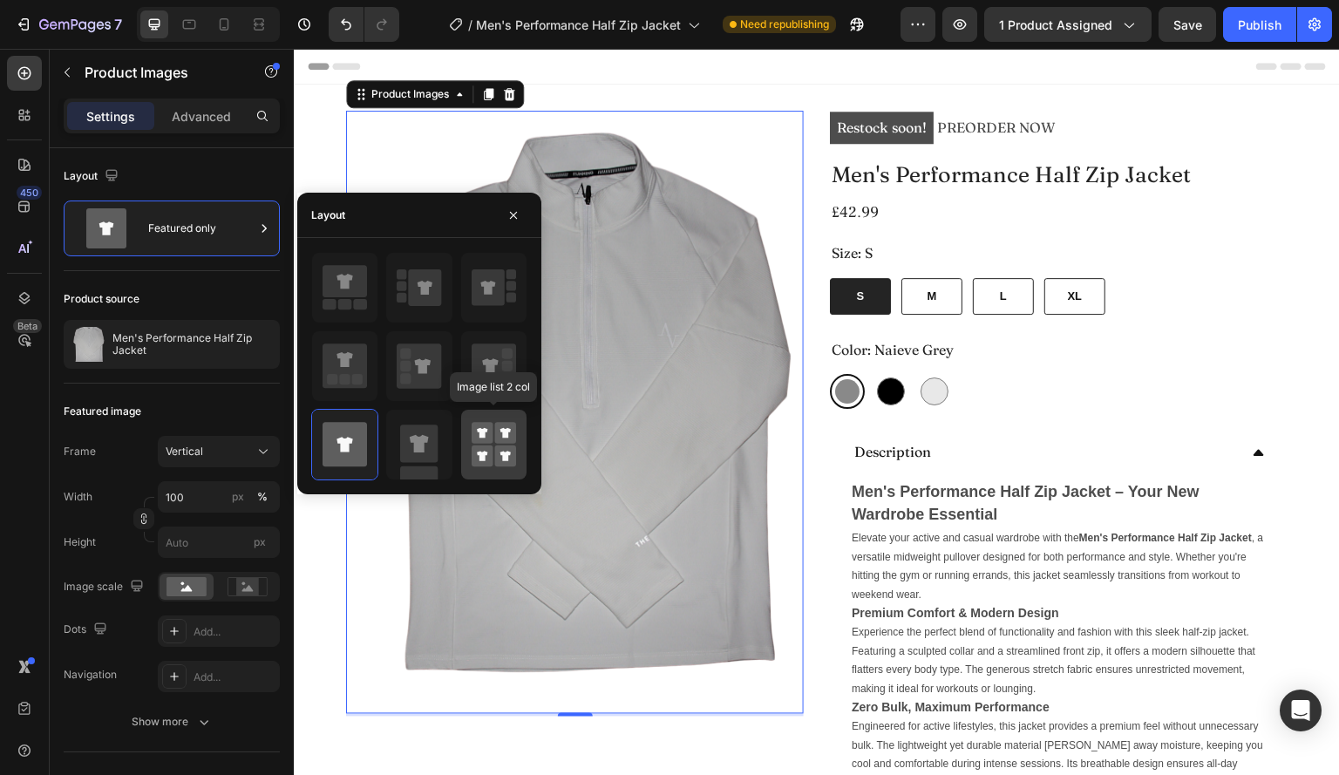
click at [495, 423] on rect at bounding box center [505, 434] width 22 height 22
type input "50"
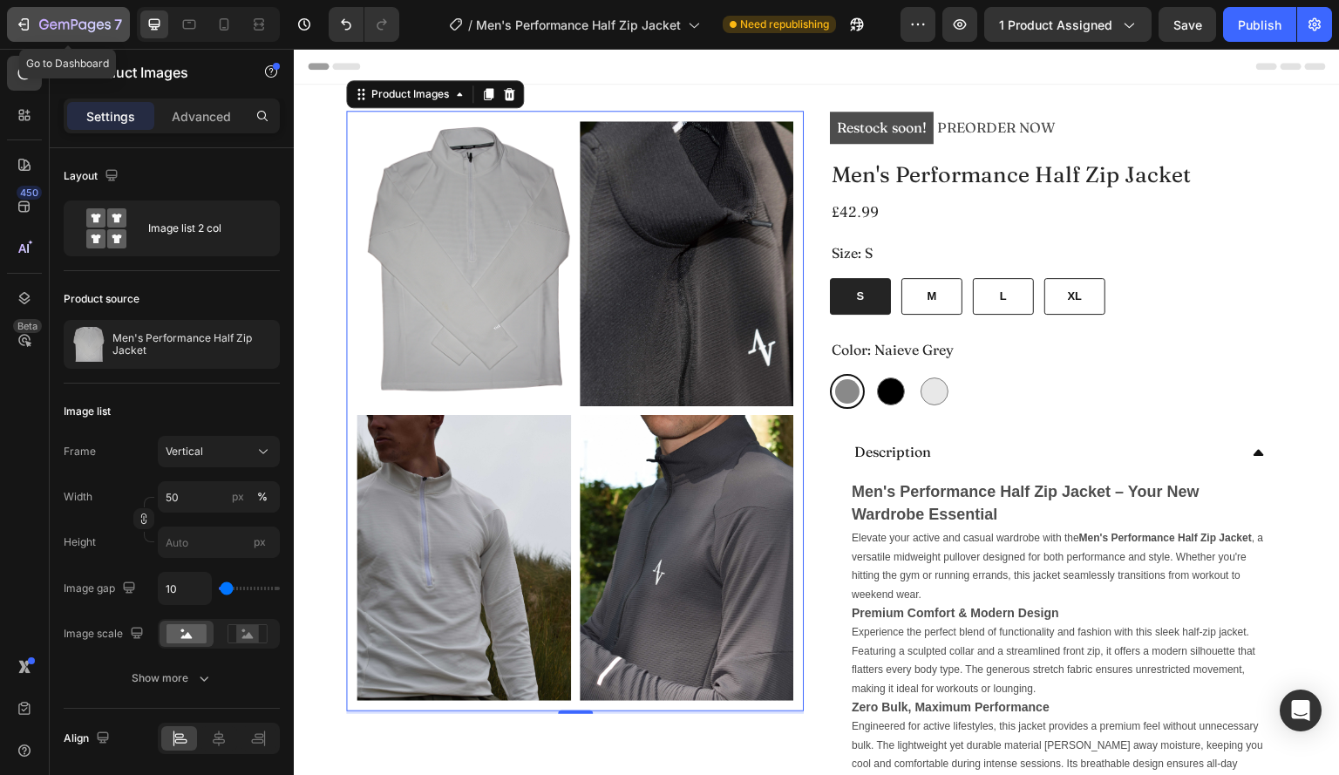
click at [44, 20] on icon "button" at bounding box center [44, 24] width 10 height 10
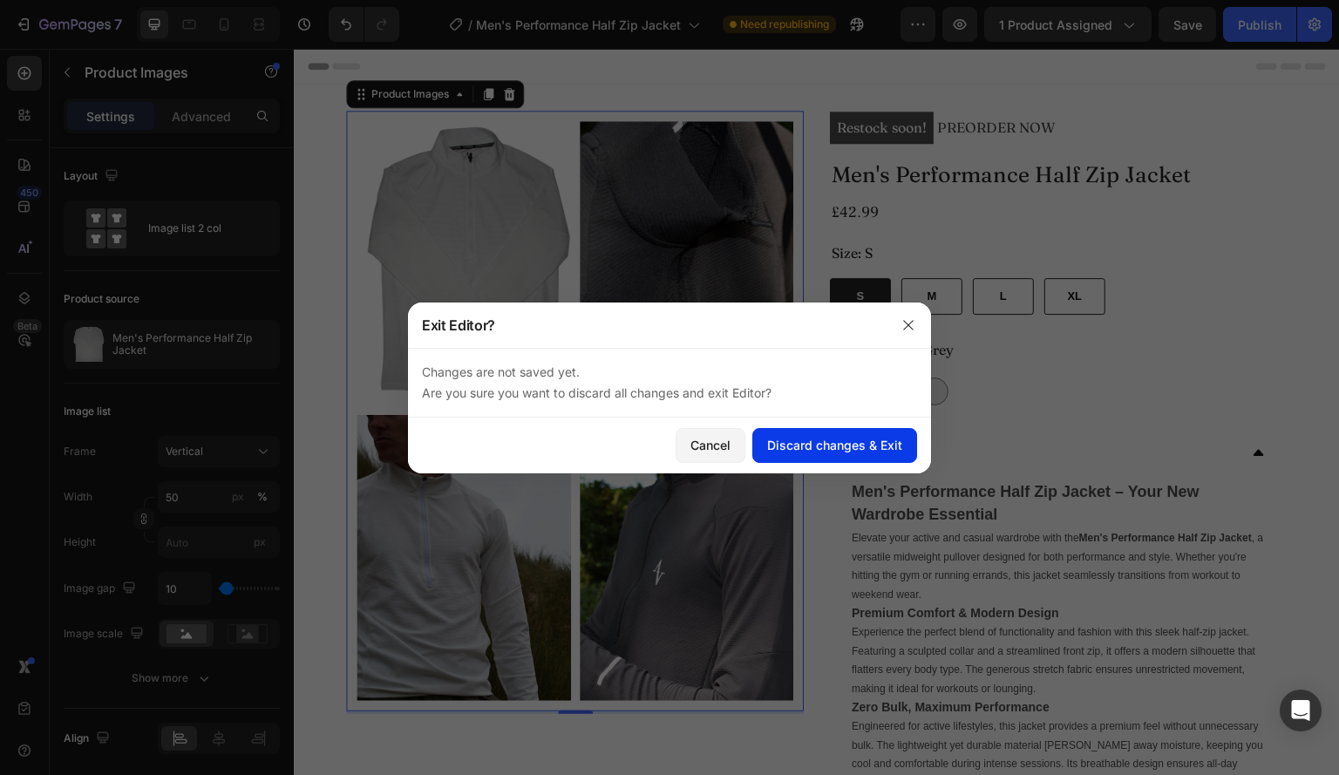
click at [826, 440] on div "Discard changes & Exit" at bounding box center [834, 445] width 135 height 18
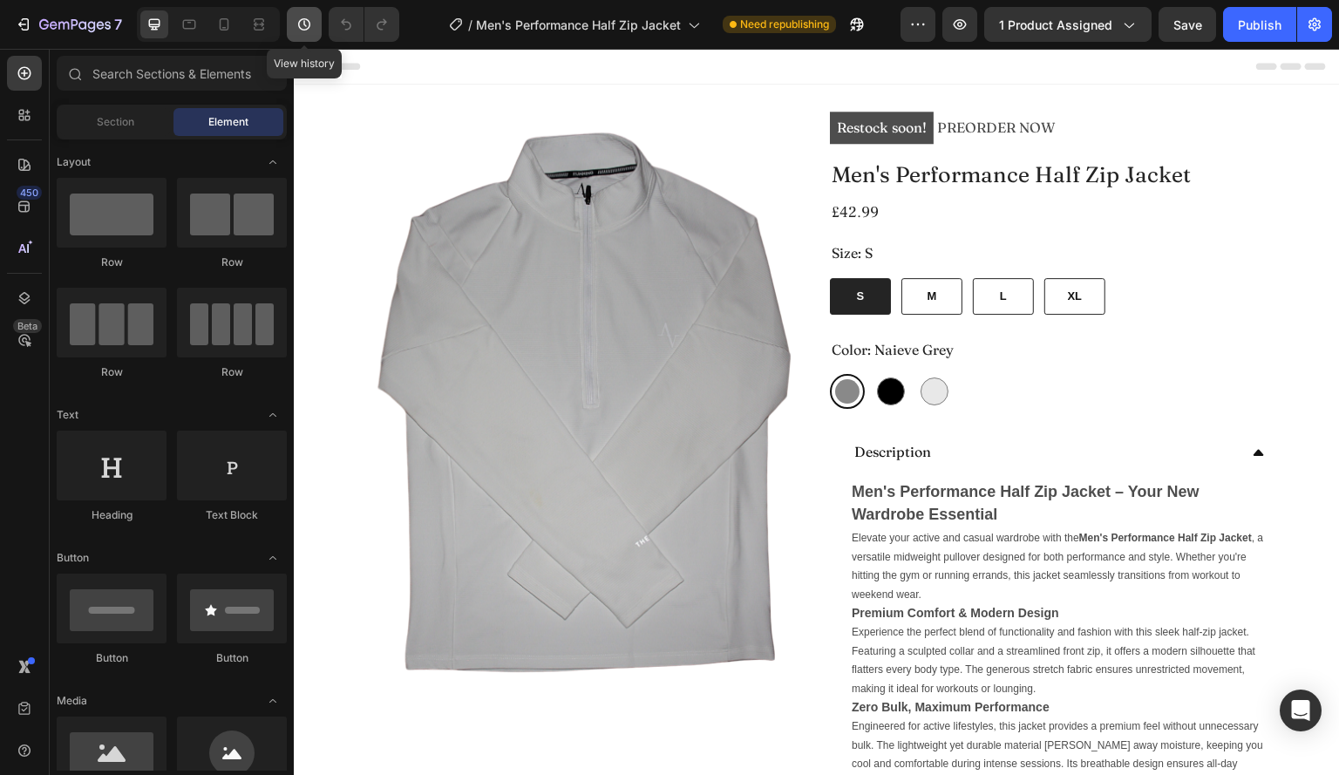
click at [302, 24] on icon "button" at bounding box center [304, 24] width 17 height 17
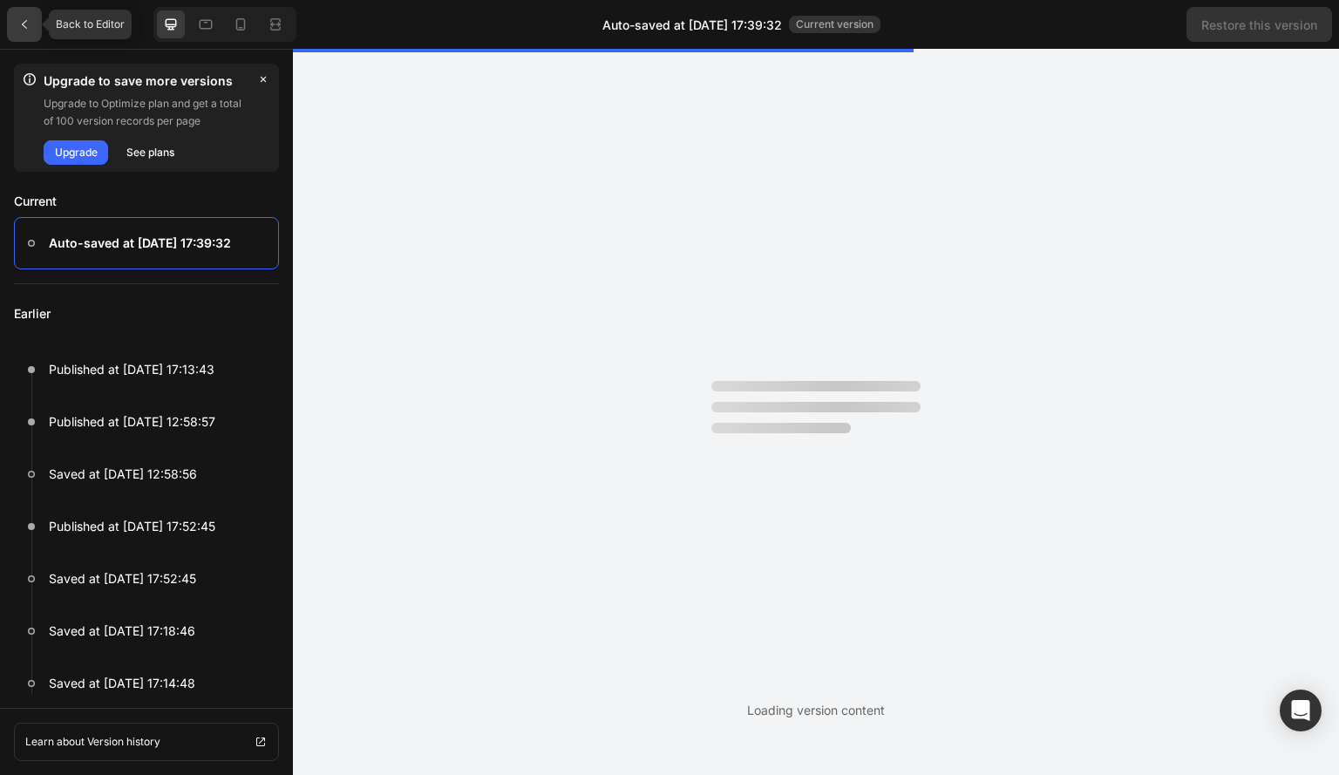
click at [28, 20] on icon at bounding box center [24, 24] width 14 height 14
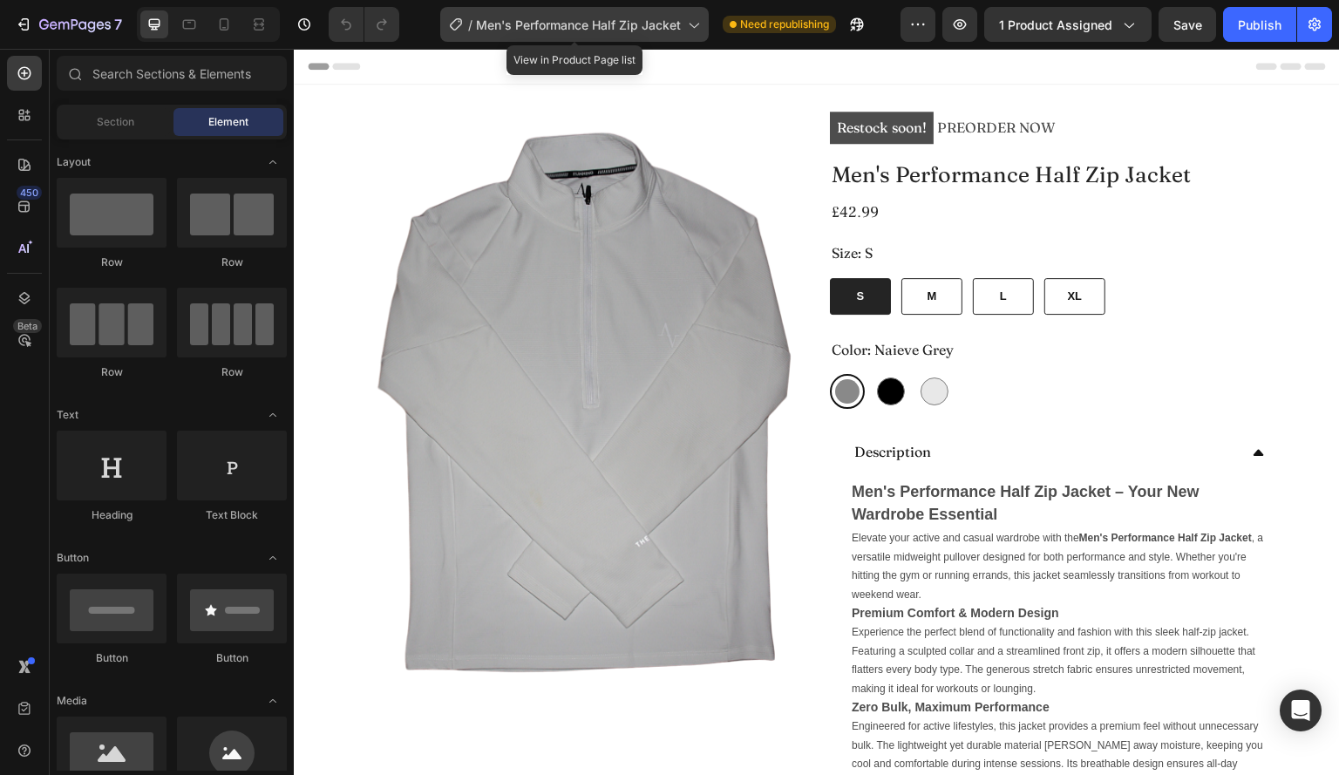
click at [588, 14] on div "/ Men's Performance Half Zip Jacket" at bounding box center [574, 24] width 268 height 35
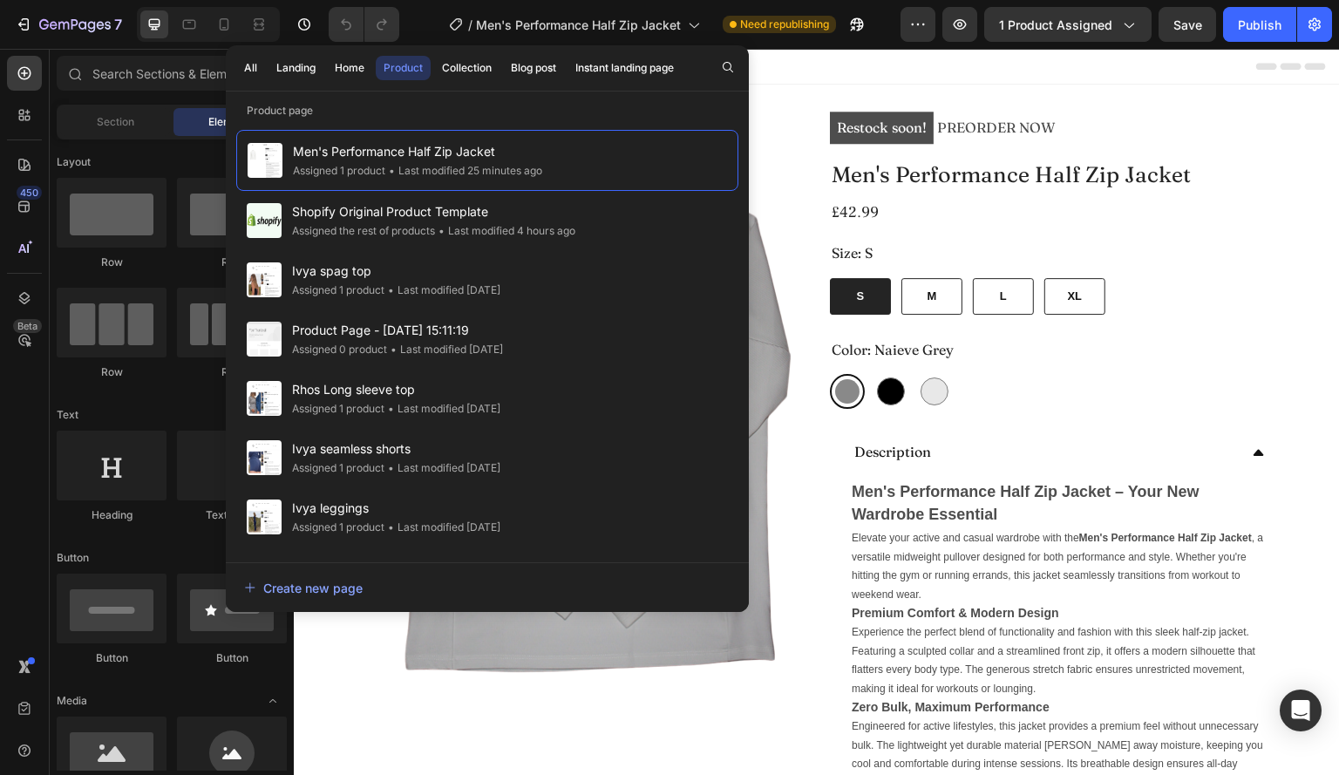
click at [418, 24] on div "/ Men's Performance Half Zip Jacket Need republishing" at bounding box center [656, 24] width 487 height 35
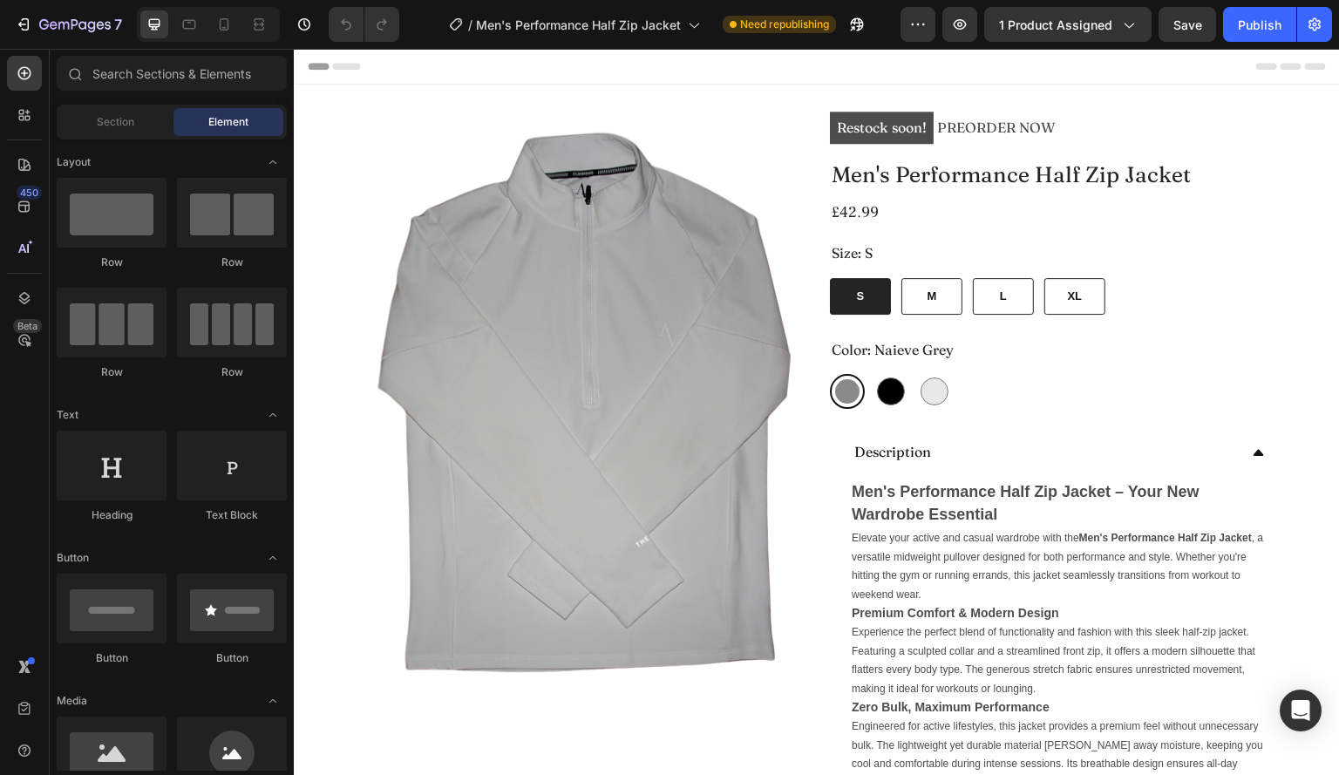
click at [758, 39] on div "/ Men's Performance Half Zip Jacket Need republishing" at bounding box center [656, 24] width 487 height 35
click at [767, 25] on span "Need republishing" at bounding box center [784, 25] width 89 height 16
click at [927, 23] on icon "button" at bounding box center [917, 24] width 17 height 17
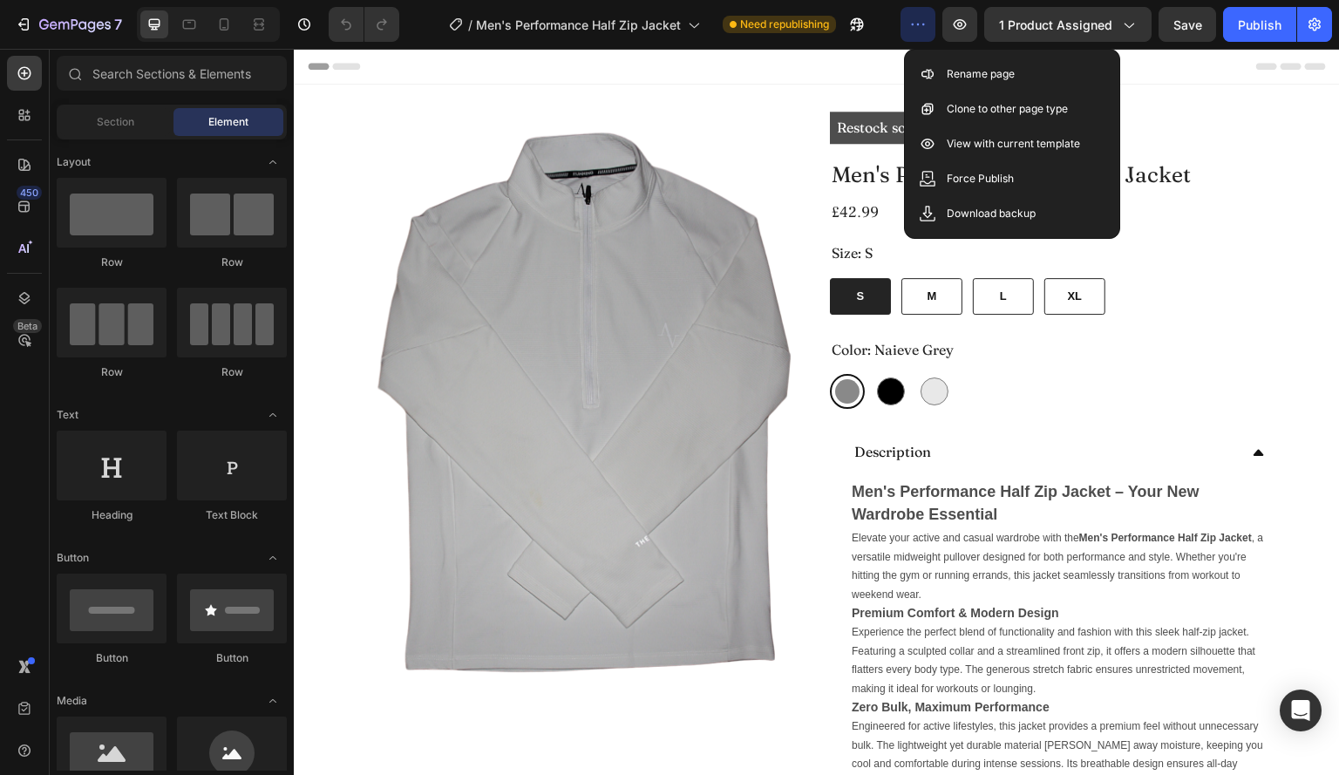
click at [879, 22] on div "/ Men's Performance Half Zip Jacket Need republishing" at bounding box center [656, 24] width 487 height 35
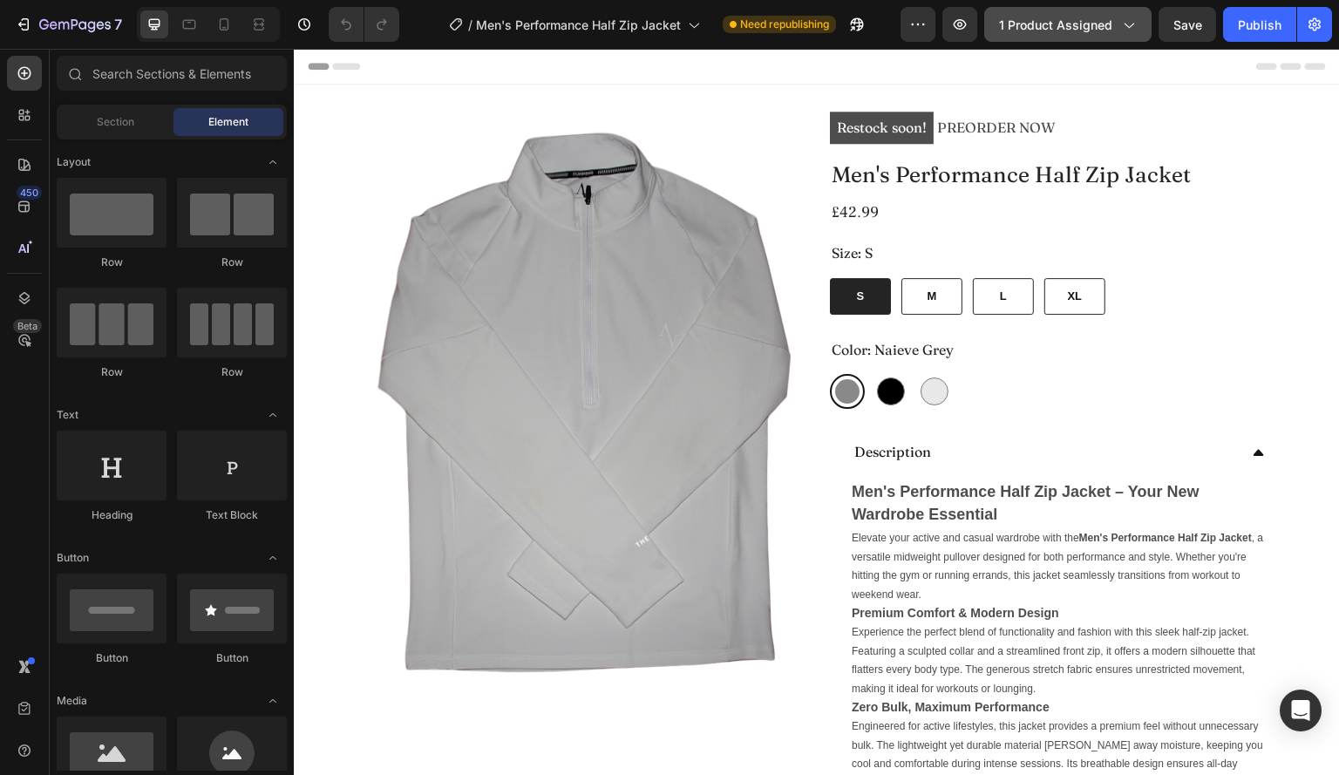
click at [1119, 34] on button "1 product assigned" at bounding box center [1067, 24] width 167 height 35
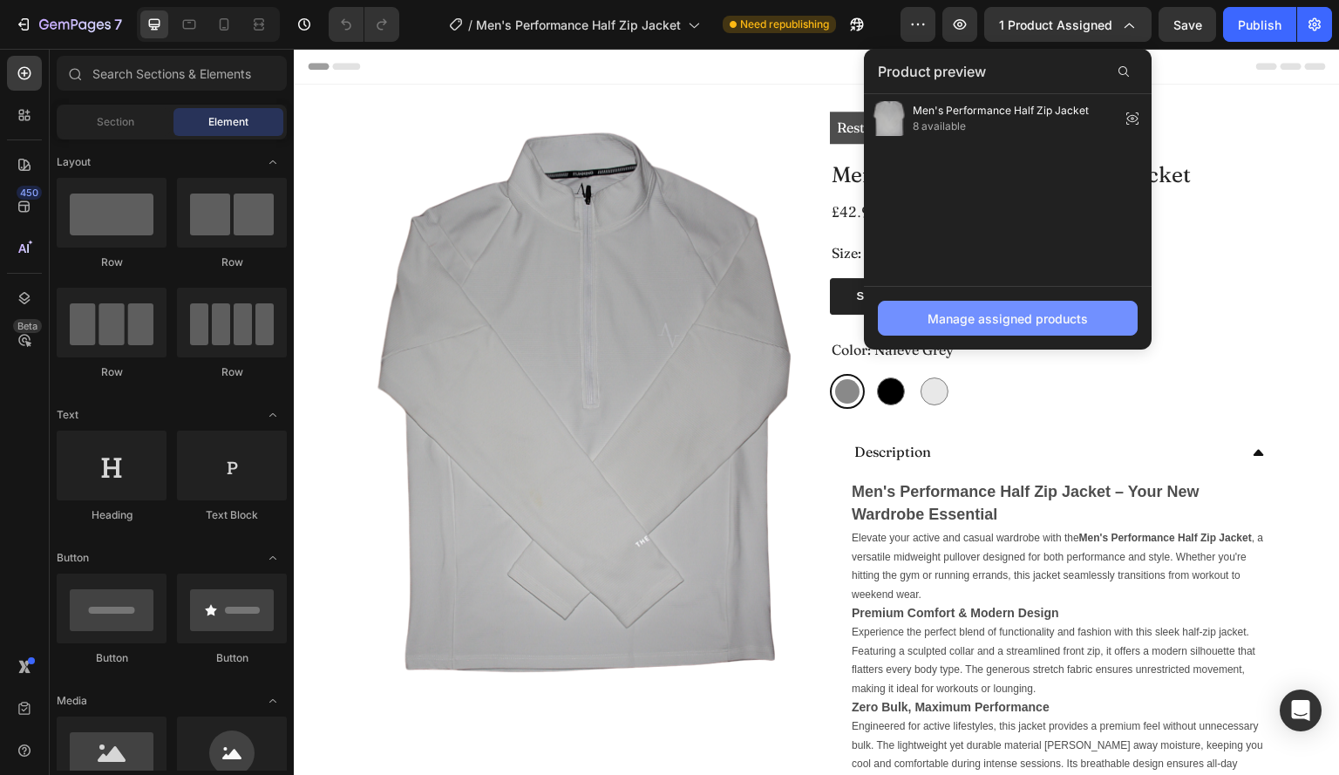
click at [1047, 313] on div "Manage assigned products" at bounding box center [1008, 318] width 160 height 18
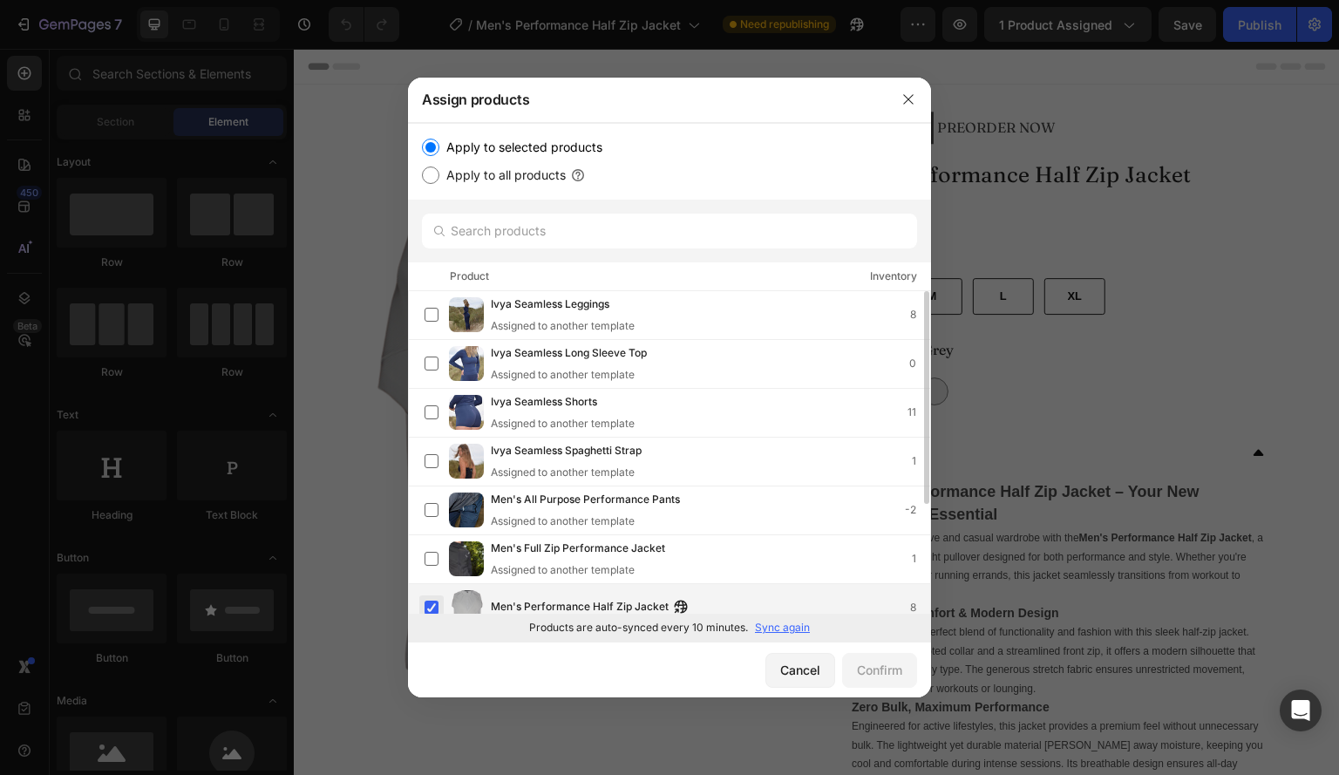
click at [431, 604] on label at bounding box center [432, 608] width 14 height 14
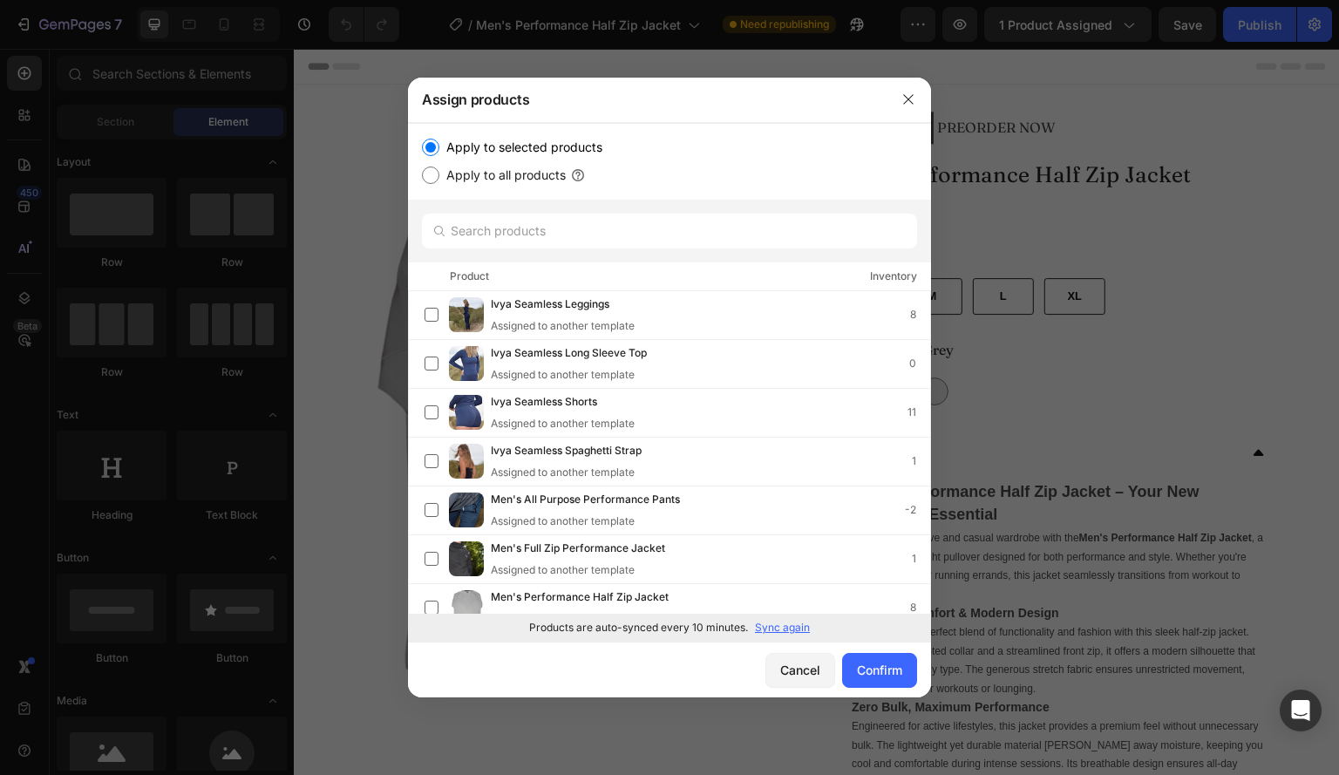
click at [852, 651] on div "Cancel Confirm" at bounding box center [669, 670] width 523 height 56
click at [864, 665] on div "Confirm" at bounding box center [879, 670] width 45 height 18
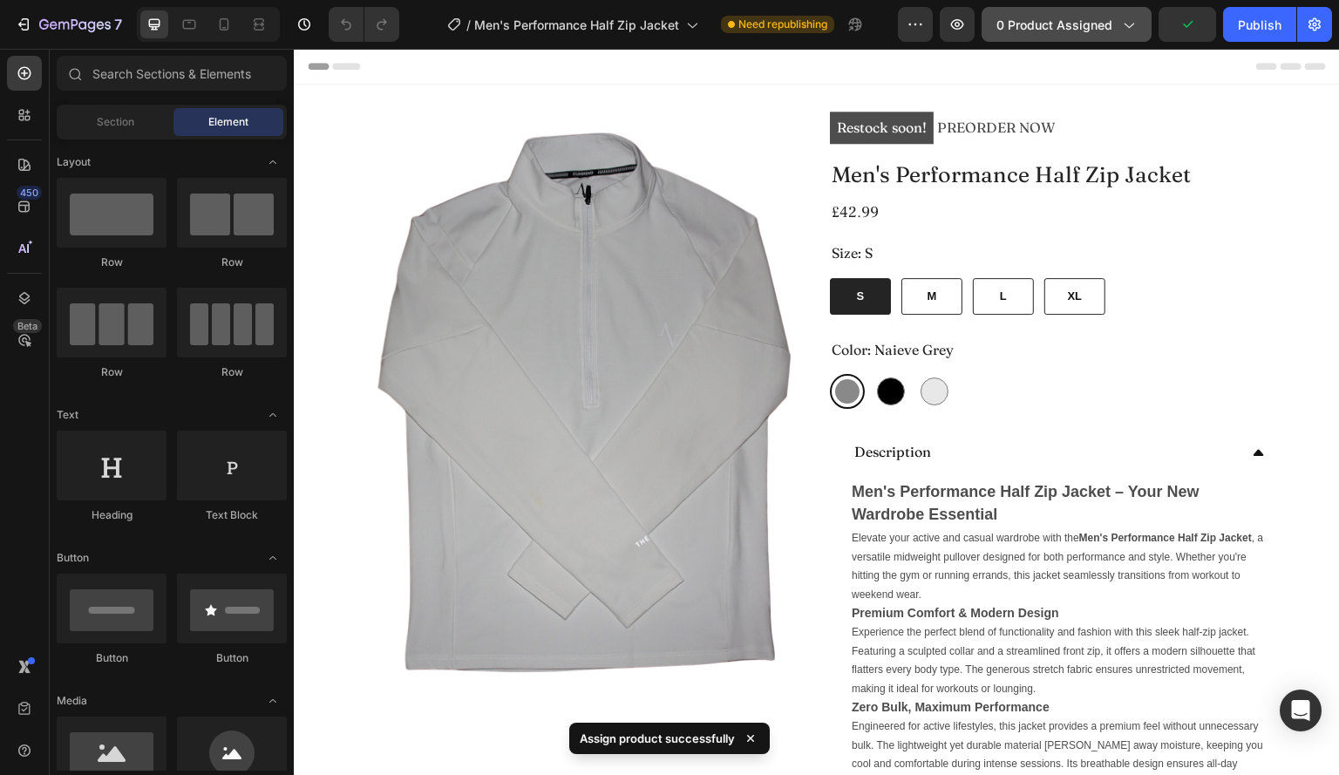
click at [1094, 30] on span "0 product assigned" at bounding box center [1054, 25] width 116 height 18
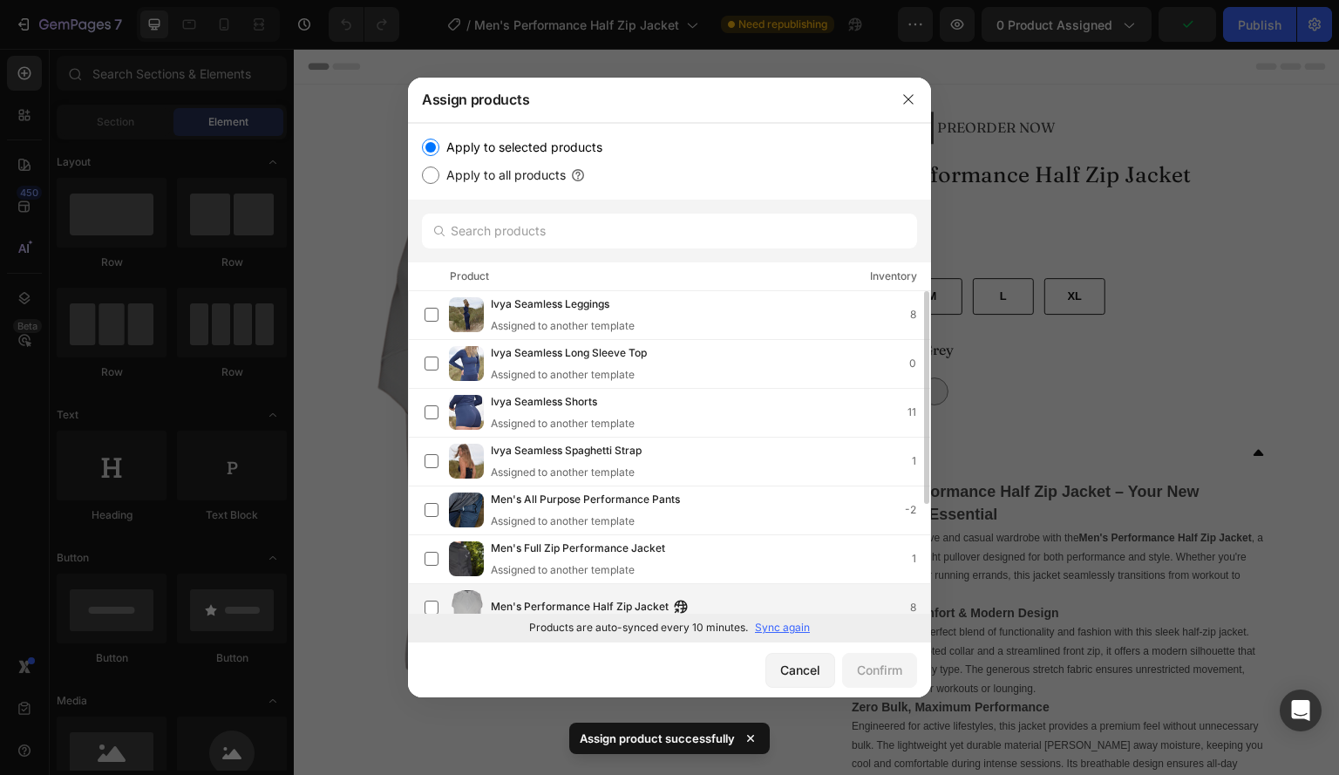
click at [561, 596] on div "Men's Performance Half Zip Jacket 8" at bounding box center [678, 607] width 506 height 35
click at [844, 664] on button "Confirm" at bounding box center [879, 670] width 75 height 35
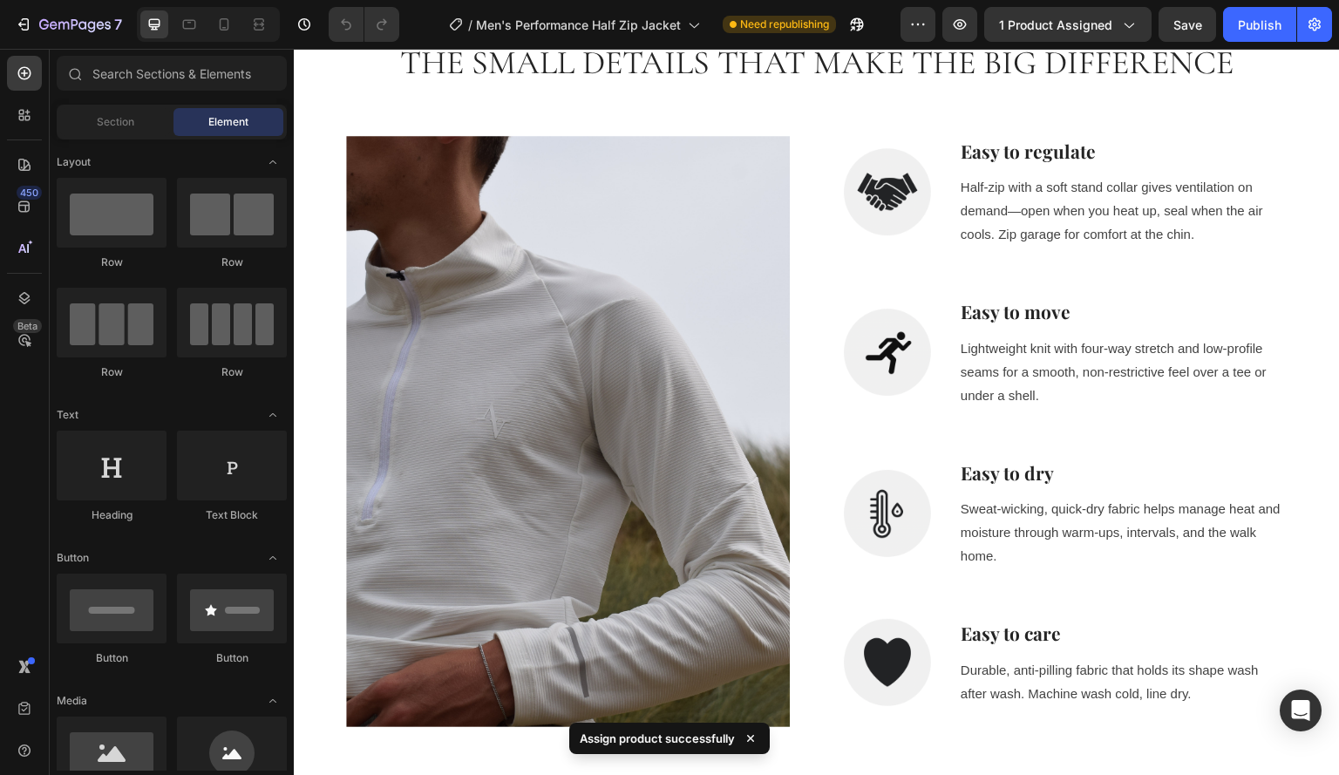
scroll to position [1313, 0]
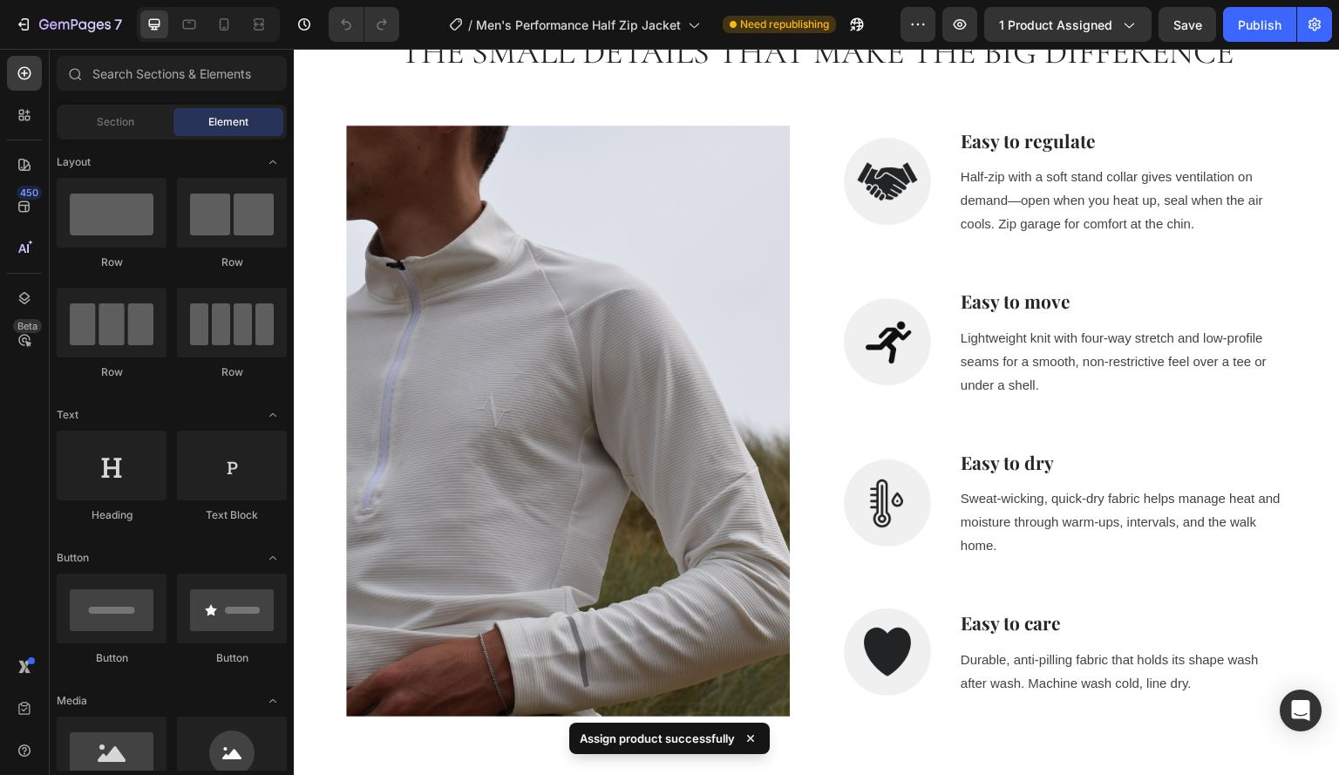
click at [530, 339] on img at bounding box center [568, 422] width 444 height 592
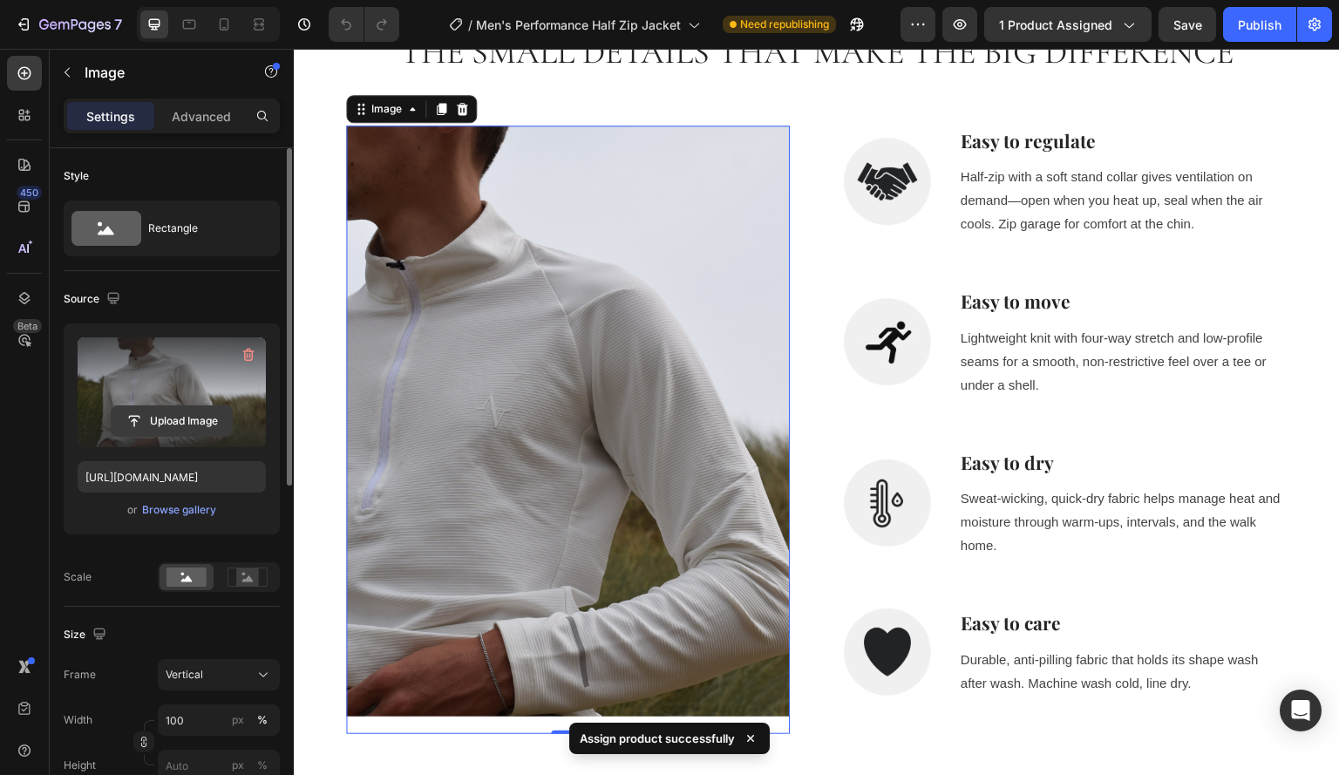
click at [170, 431] on input "file" at bounding box center [172, 421] width 120 height 30
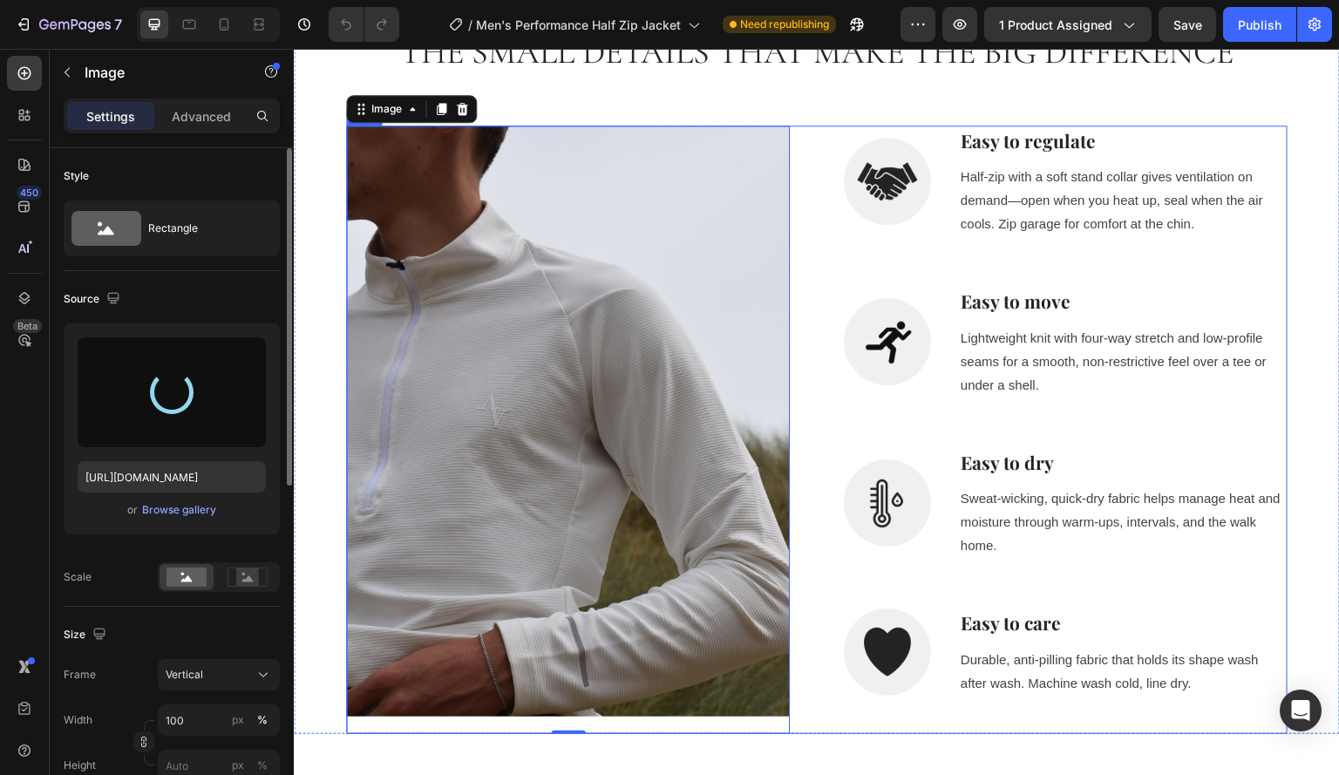
type input "[URL][DOMAIN_NAME]"
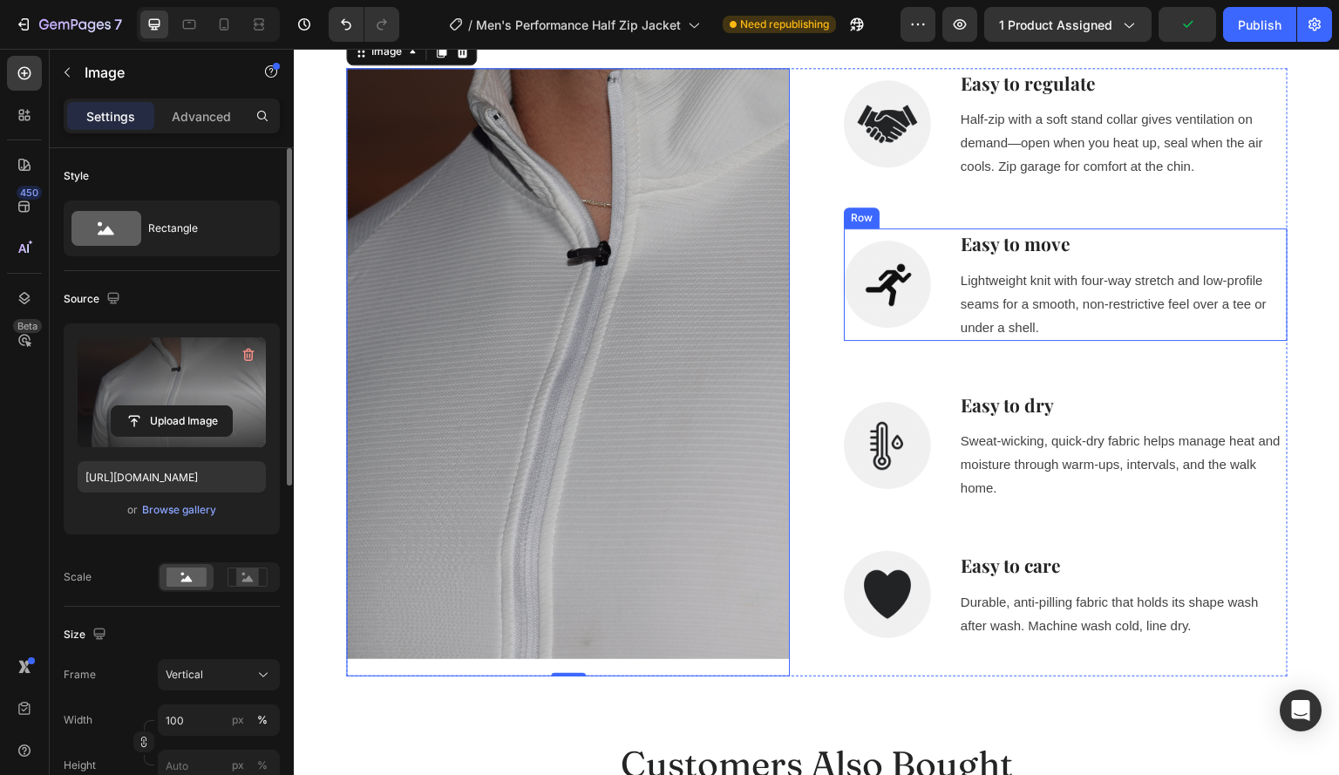
scroll to position [1371, 0]
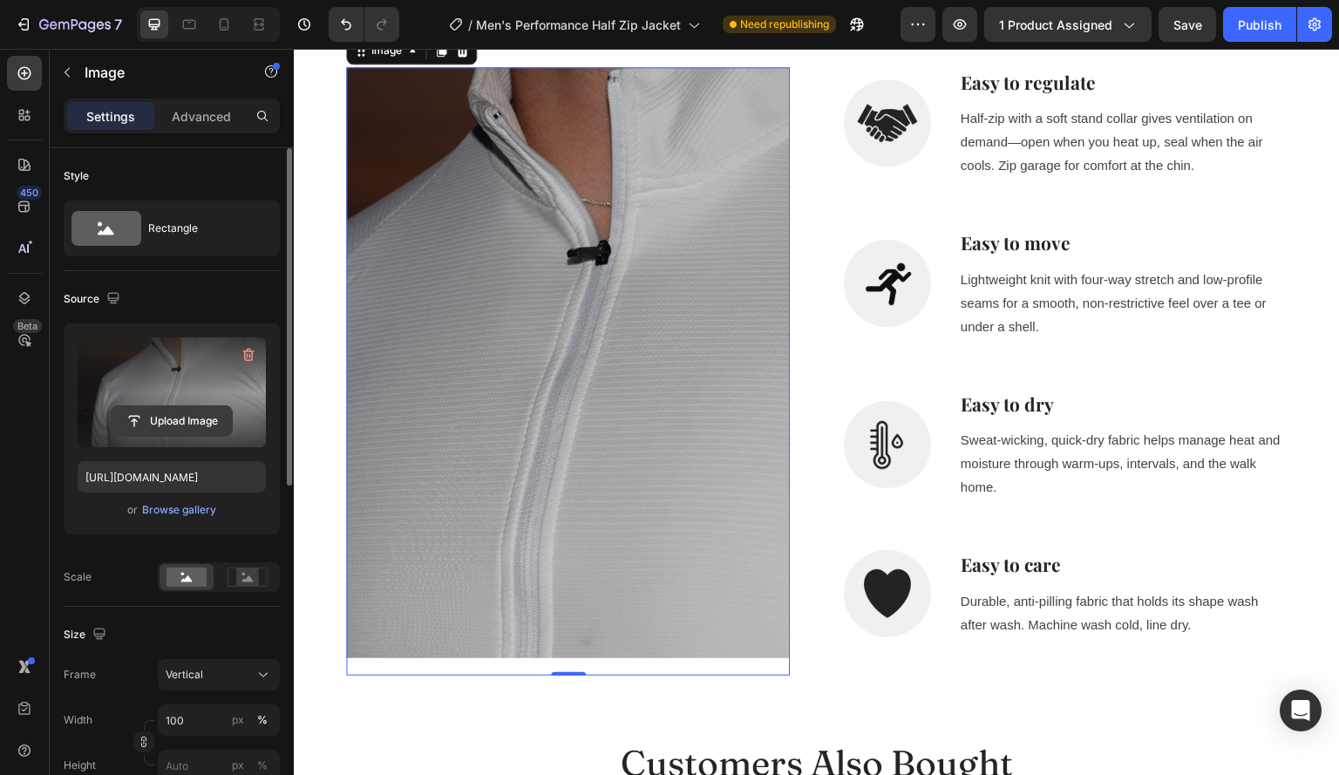
click at [166, 425] on input "file" at bounding box center [172, 421] width 120 height 30
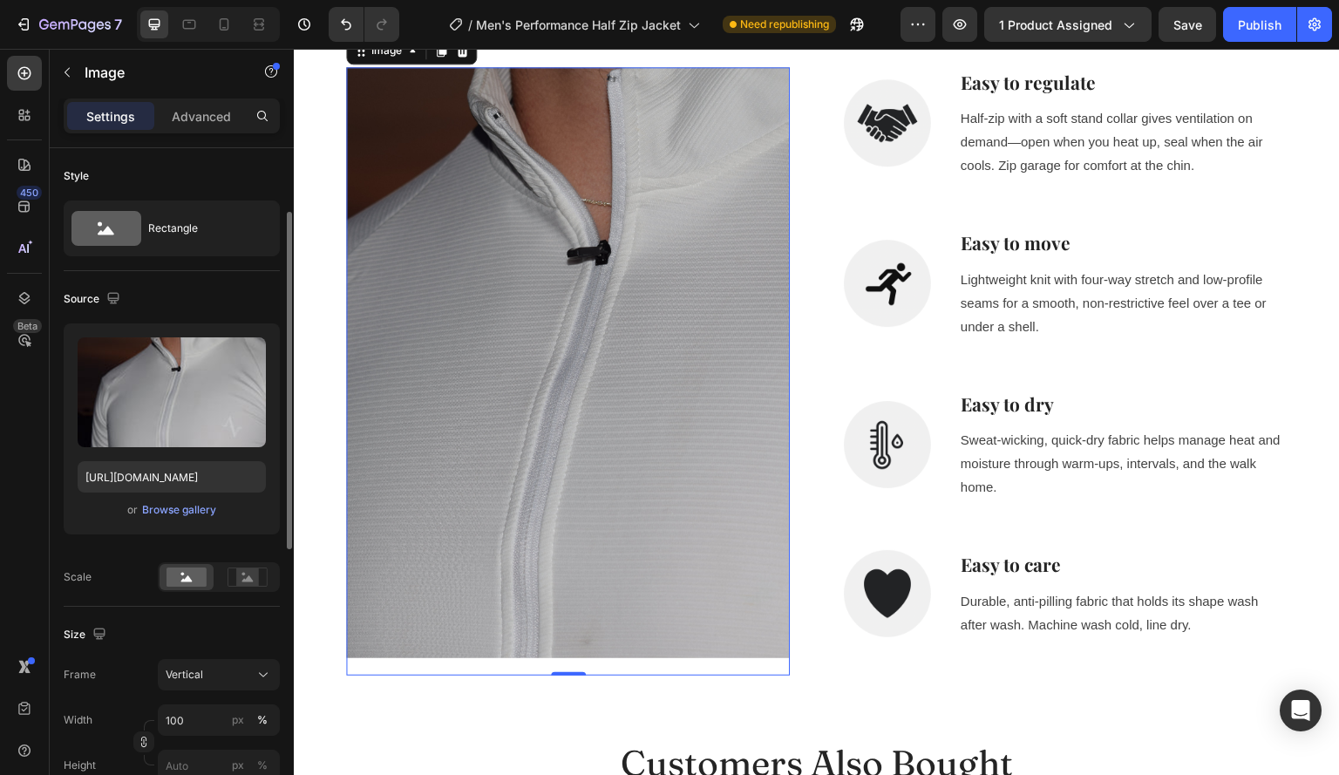
scroll to position [0, 0]
click at [199, 121] on p "Advanced" at bounding box center [201, 116] width 59 height 18
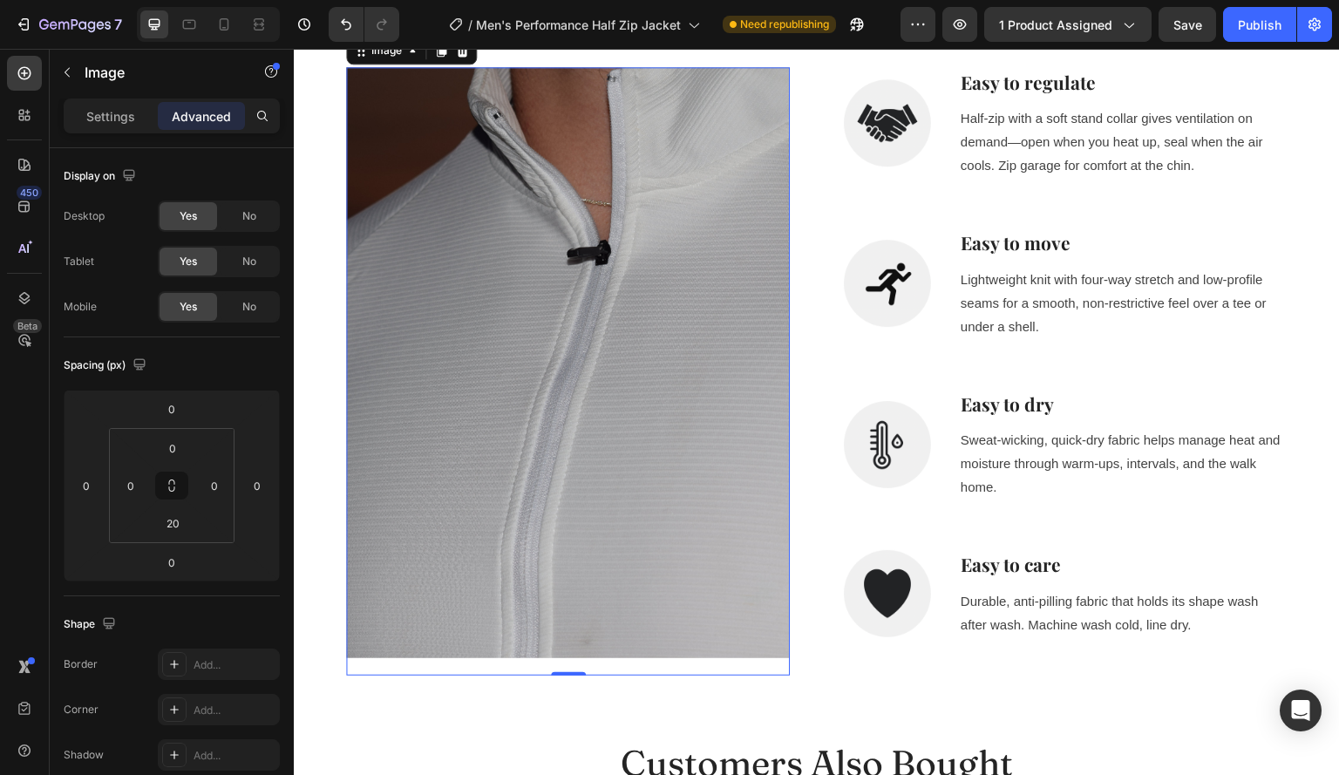
click at [561, 669] on div "0" at bounding box center [568, 676] width 17 height 14
drag, startPoint x: 561, startPoint y: 663, endPoint x: 573, endPoint y: 616, distance: 47.6
click at [573, 616] on div "Image 0" at bounding box center [568, 371] width 444 height 609
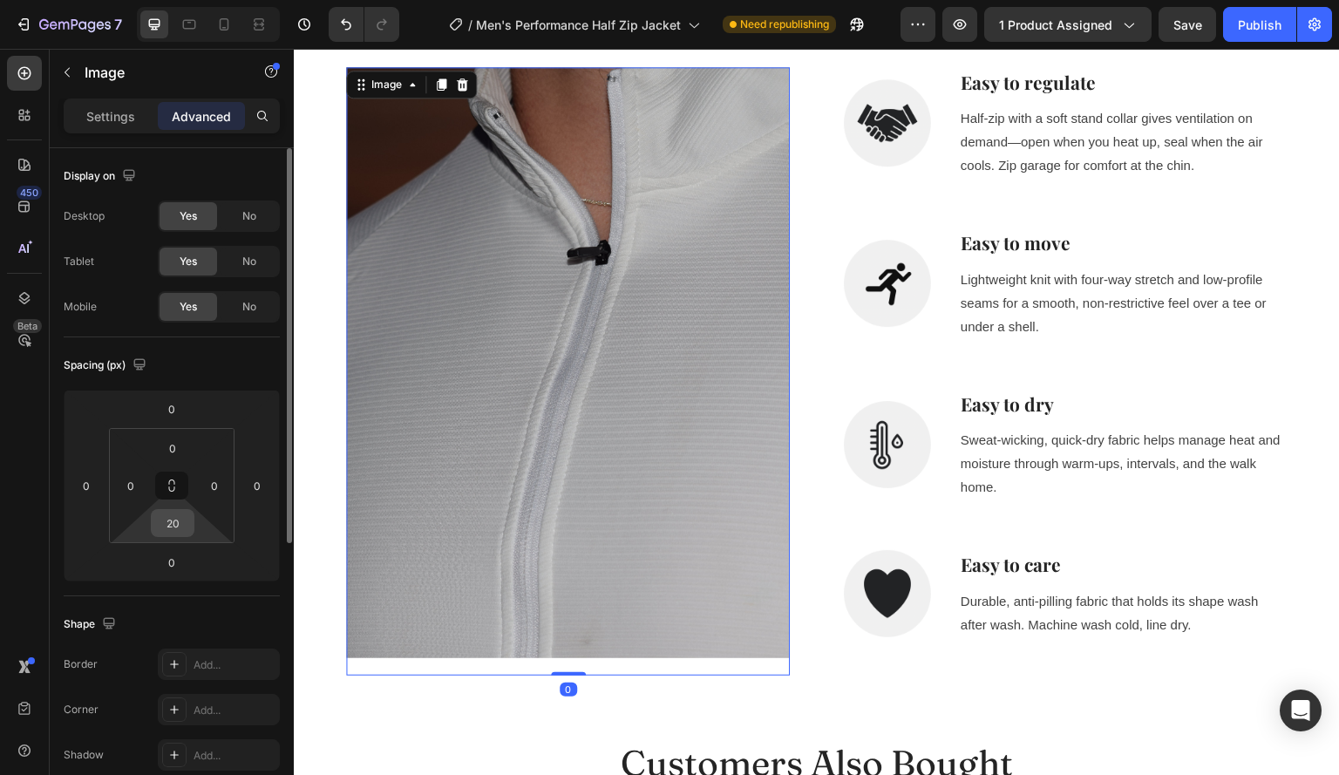
click at [180, 522] on input "20" at bounding box center [172, 523] width 35 height 26
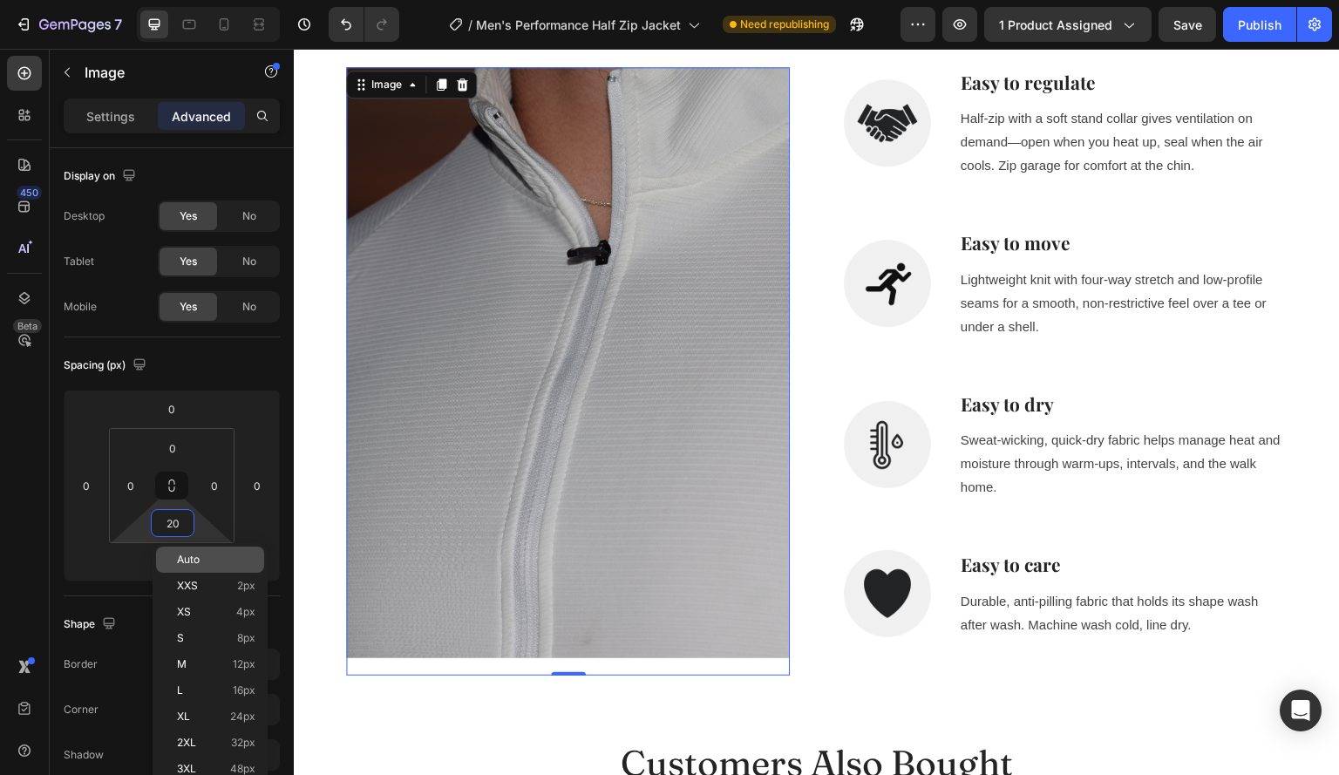
click at [194, 566] on div "Auto" at bounding box center [210, 560] width 108 height 26
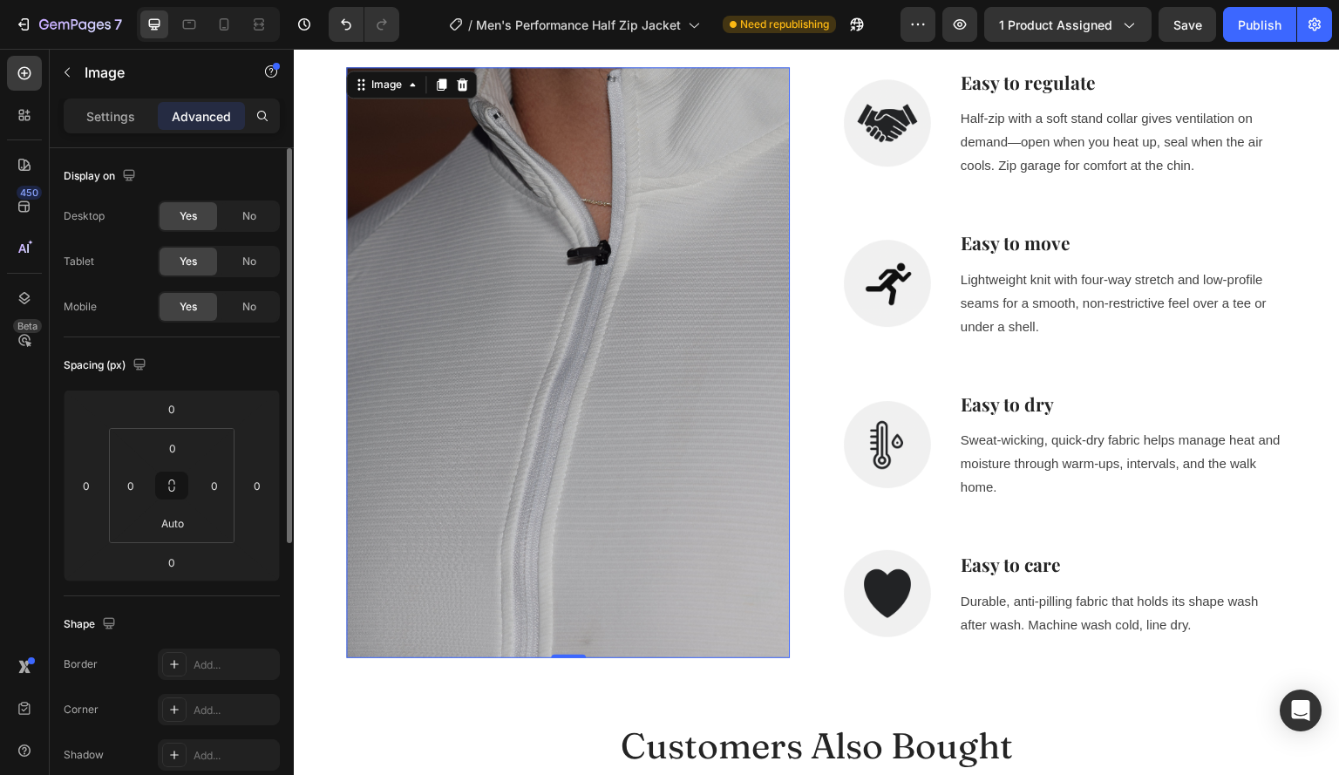
click at [210, 606] on div "Shape Border Add... Corner Add... Shadow Add..." at bounding box center [172, 690] width 216 height 189
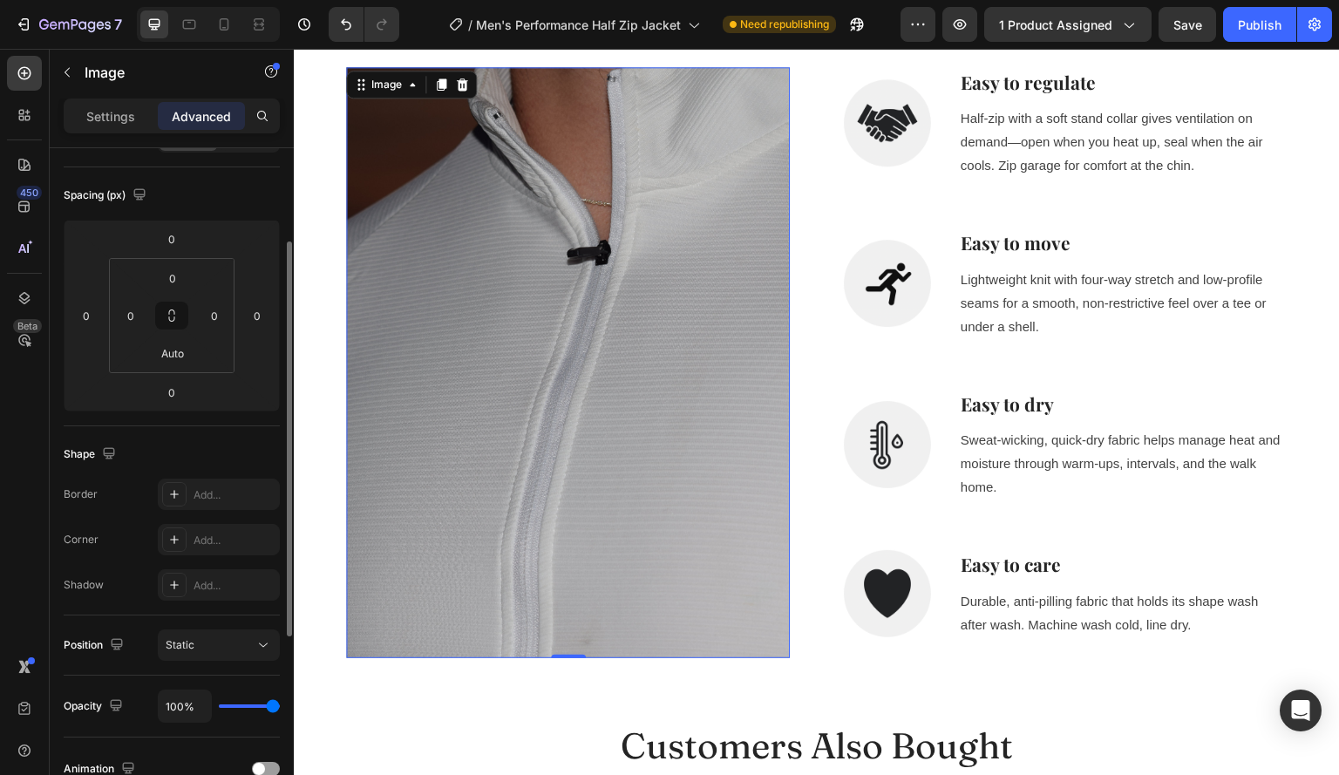
scroll to position [171, 0]
click at [339, 15] on button "Undo/Redo" at bounding box center [346, 24] width 35 height 35
type input "20"
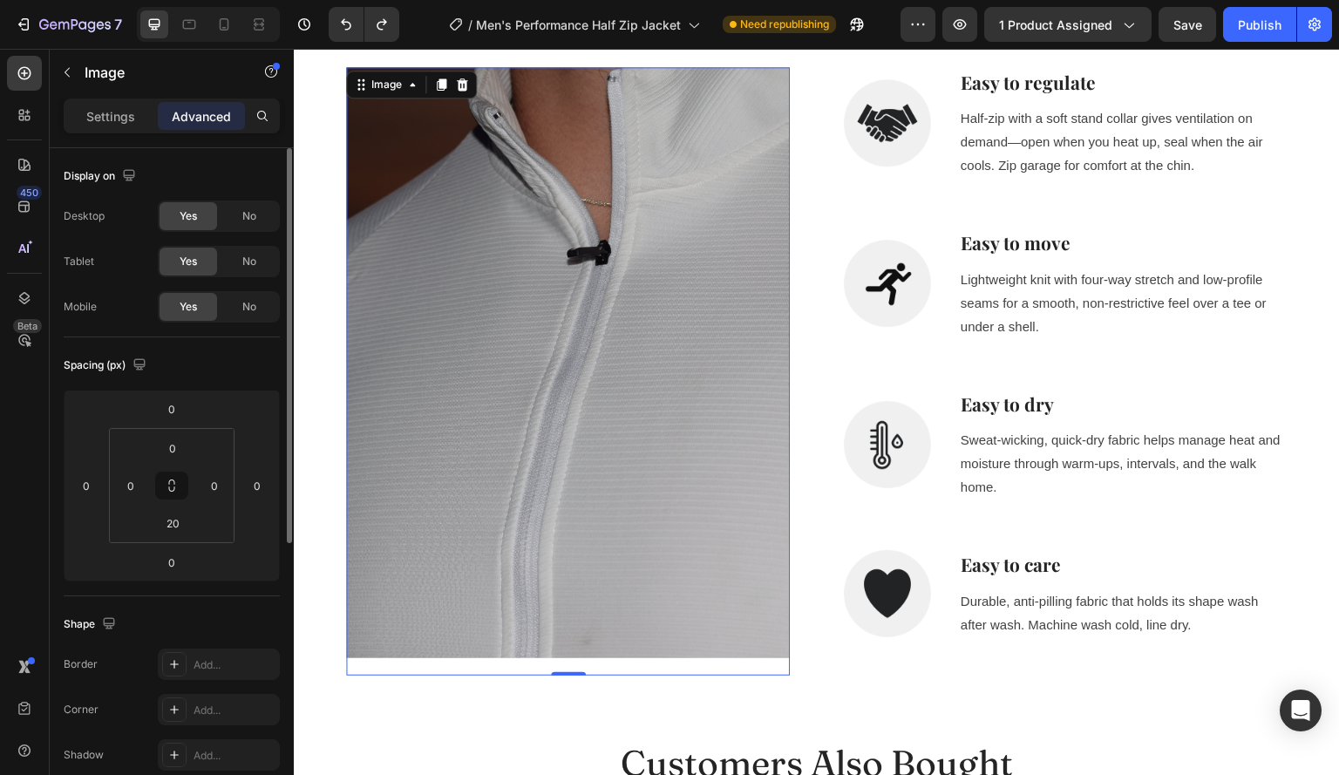
scroll to position [6, 0]
click at [131, 123] on p "Settings" at bounding box center [110, 116] width 49 height 18
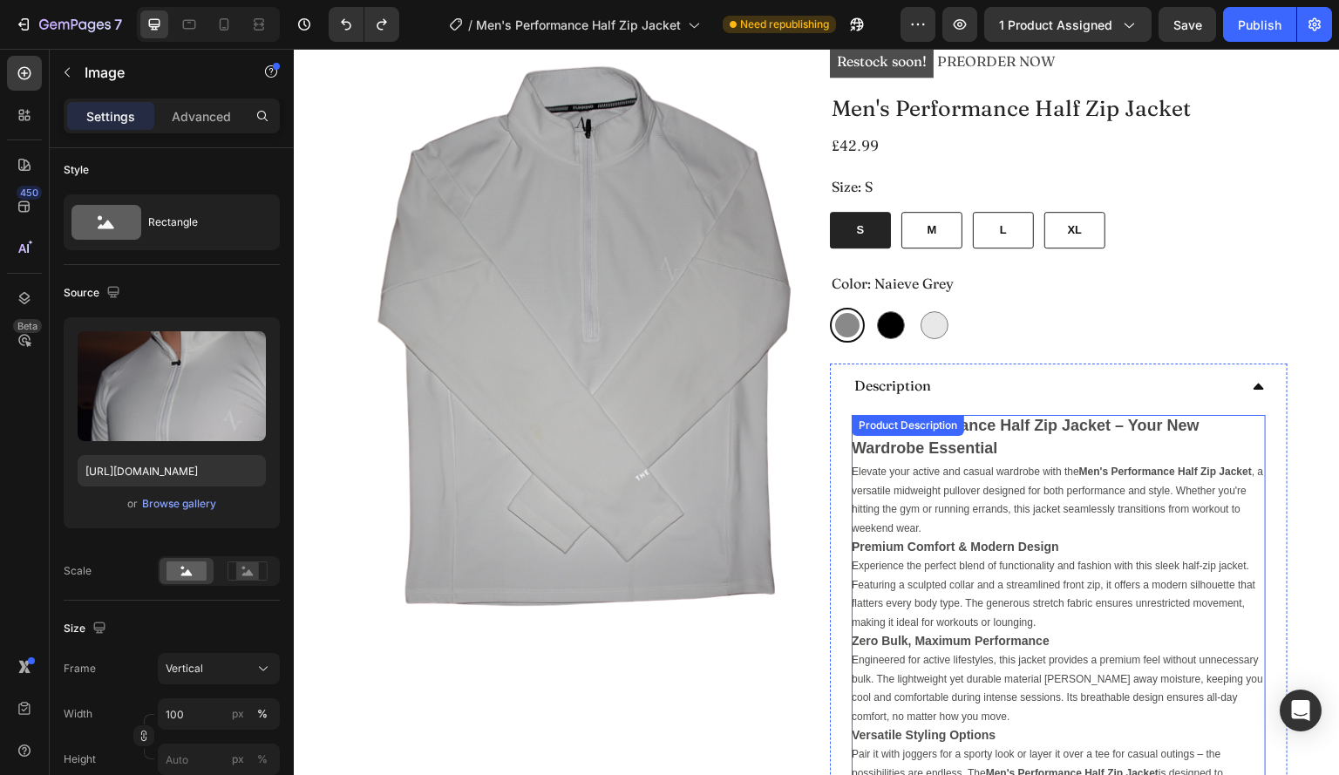
scroll to position [63, 0]
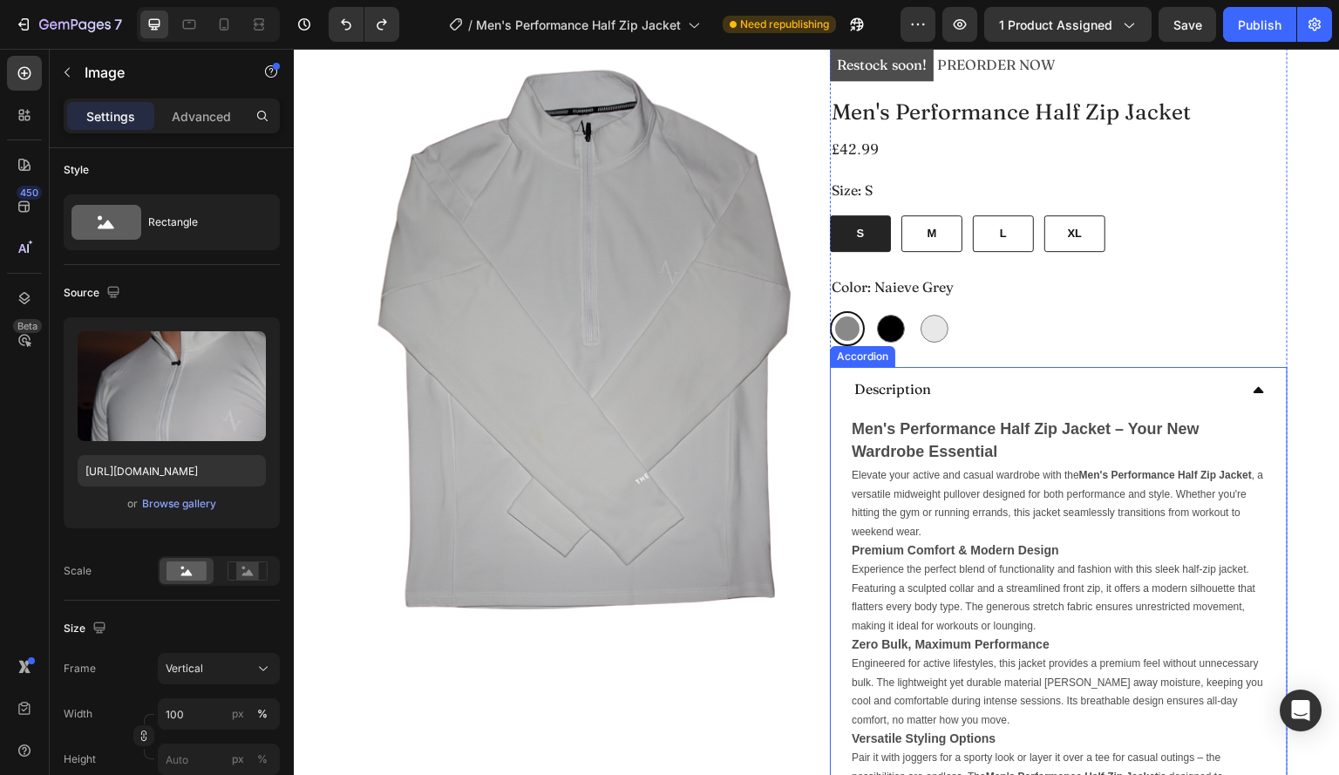
click at [1252, 393] on icon at bounding box center [1259, 390] width 14 height 14
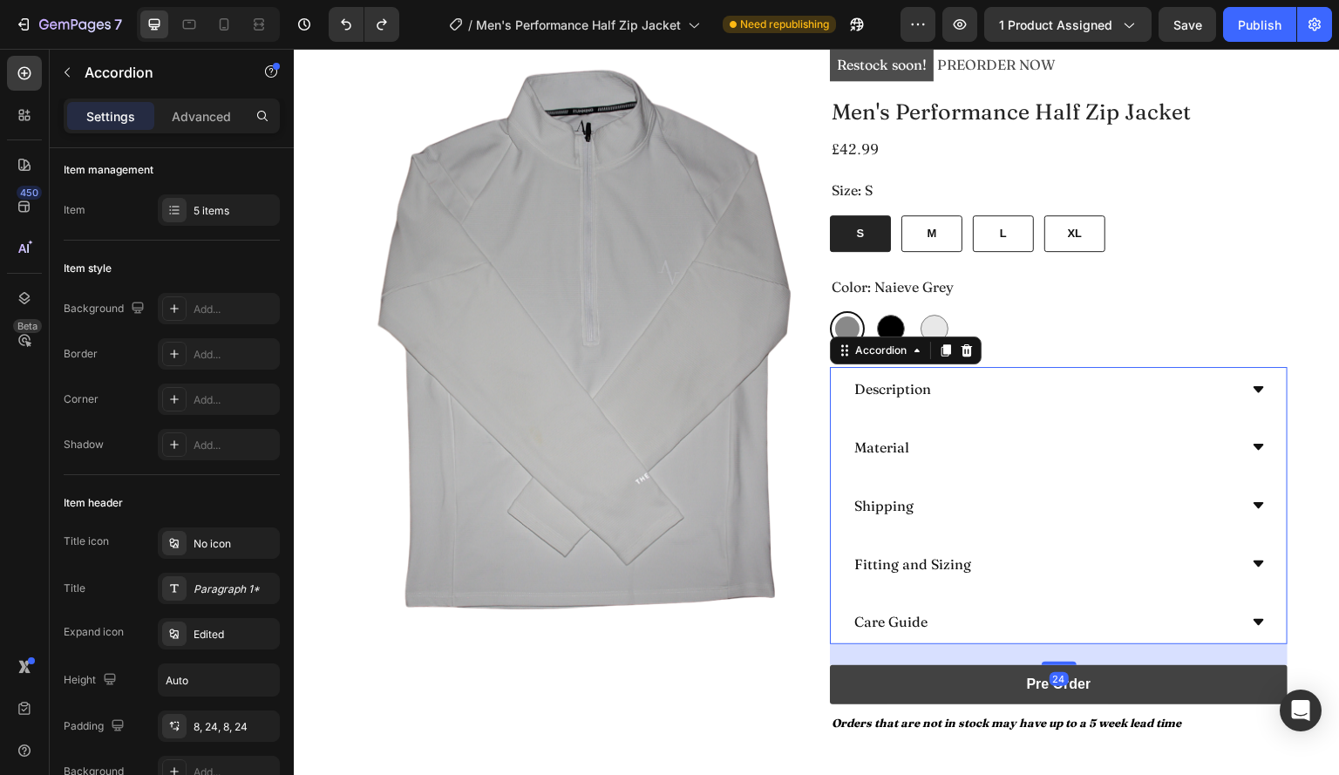
scroll to position [0, 0]
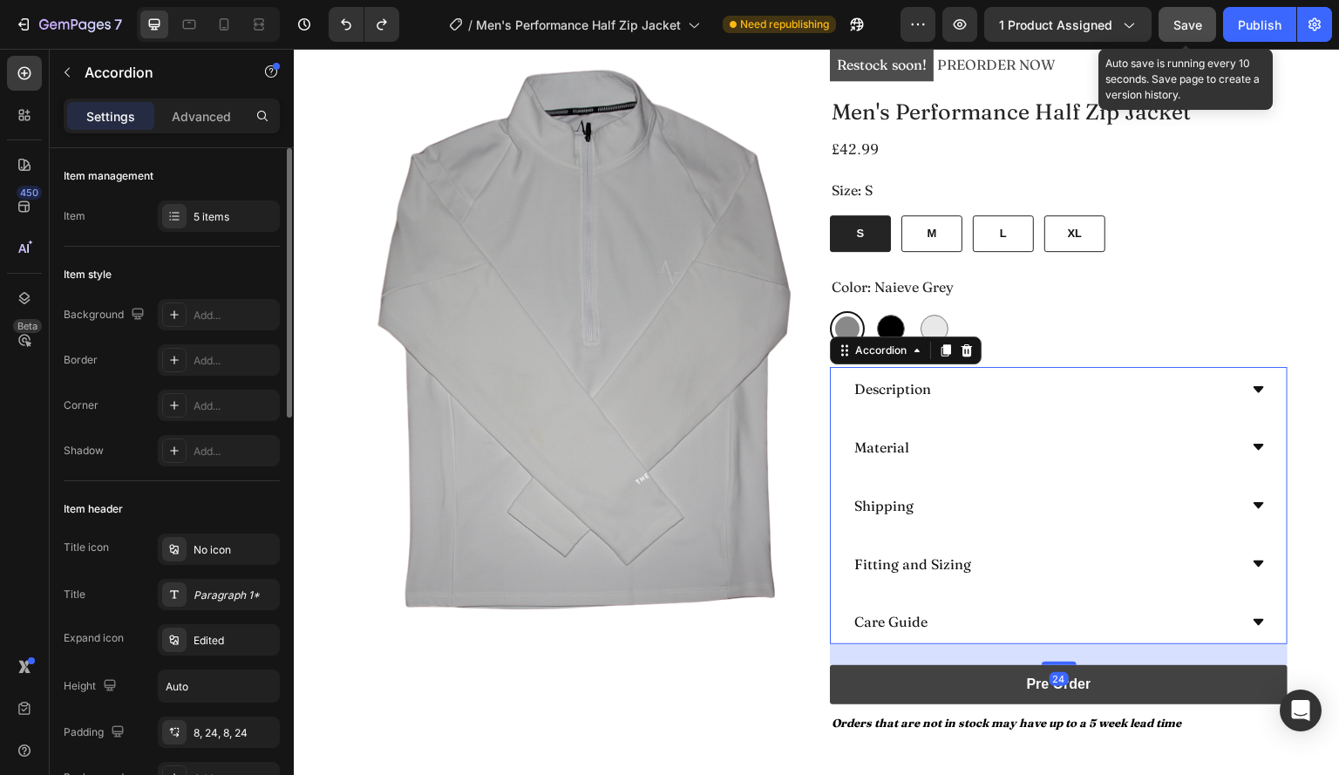
click at [1191, 14] on button "Save" at bounding box center [1188, 24] width 58 height 35
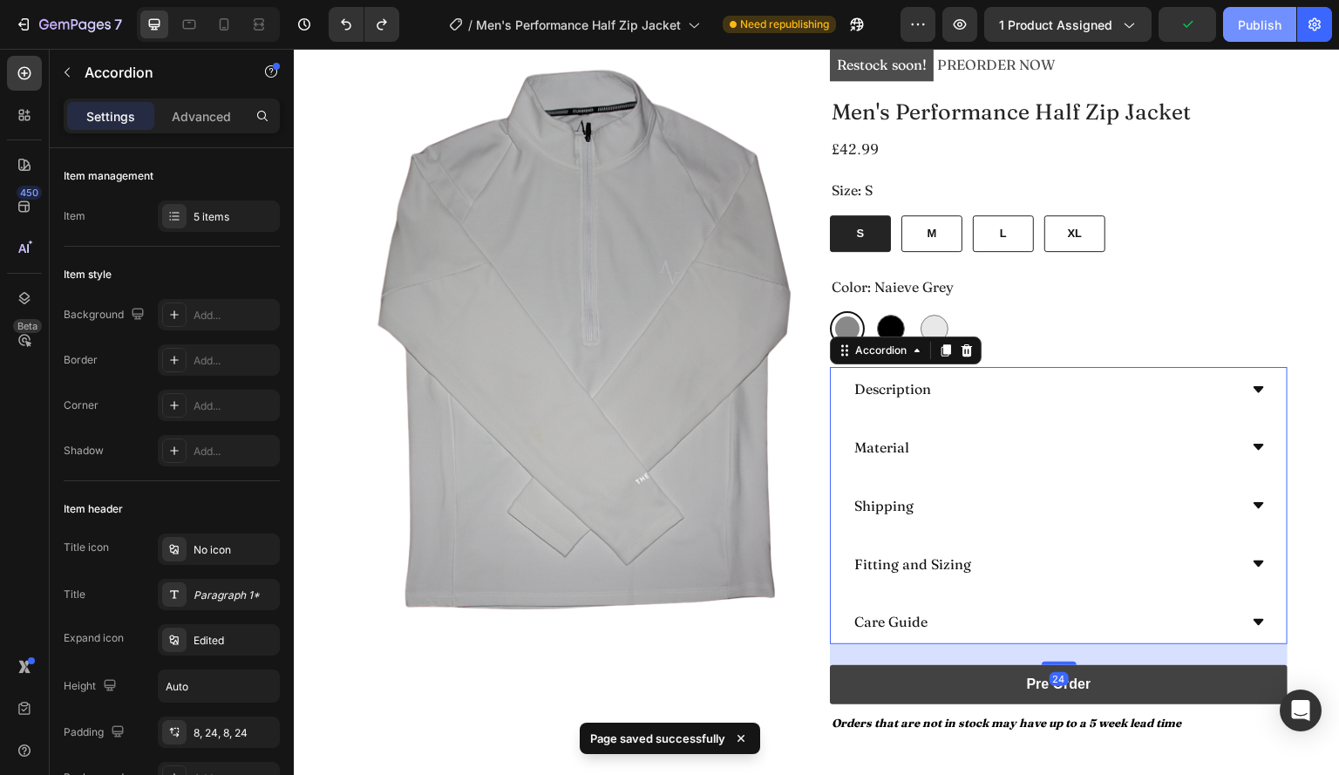
click at [1262, 22] on div "Publish" at bounding box center [1260, 25] width 44 height 18
